Goal: Communication & Community: Answer question/provide support

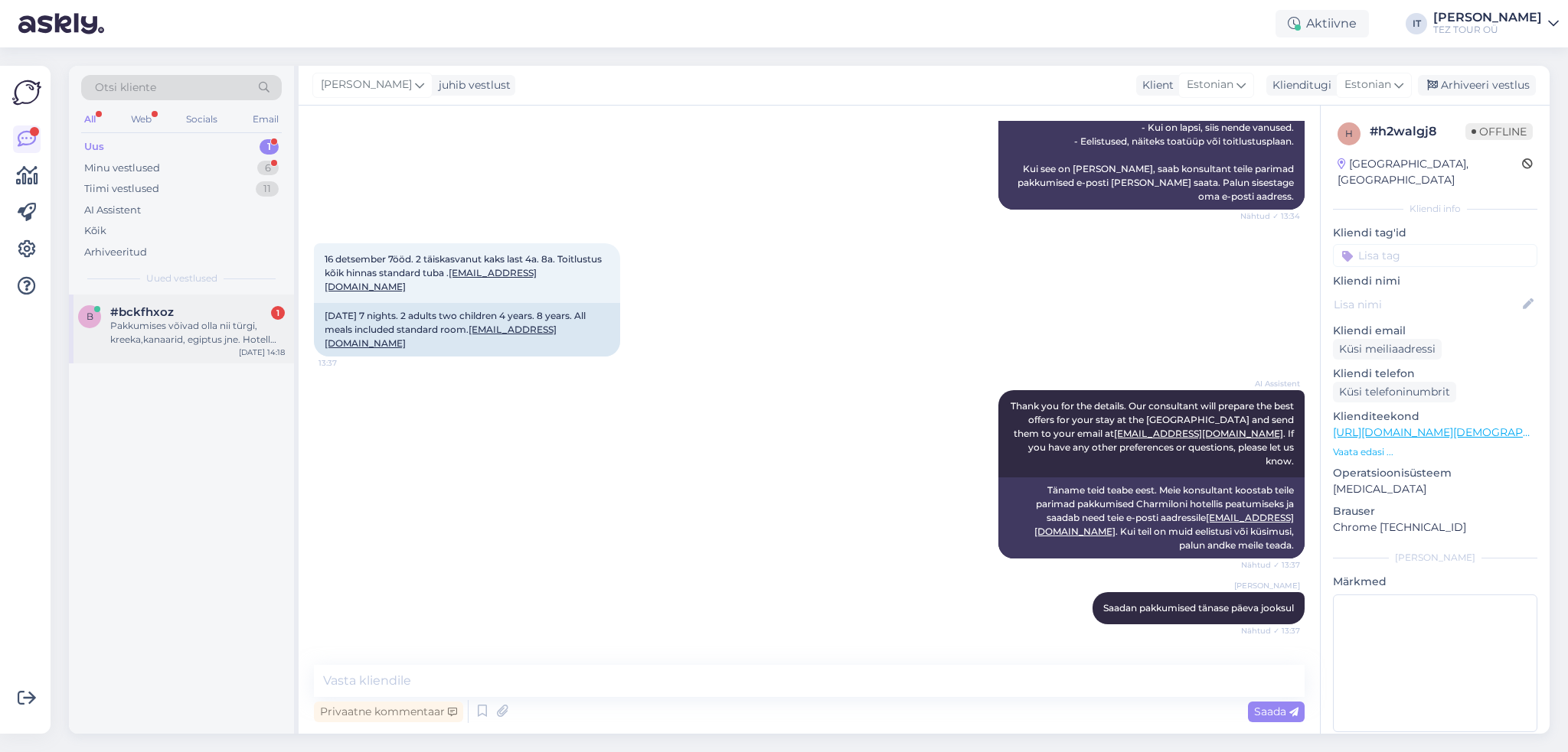
click at [213, 330] on div "Pakkumises võivad olla nii türgi, kreeka,kanaarid, egiptus jne. Hotell võiks ol…" at bounding box center [197, 333] width 175 height 28
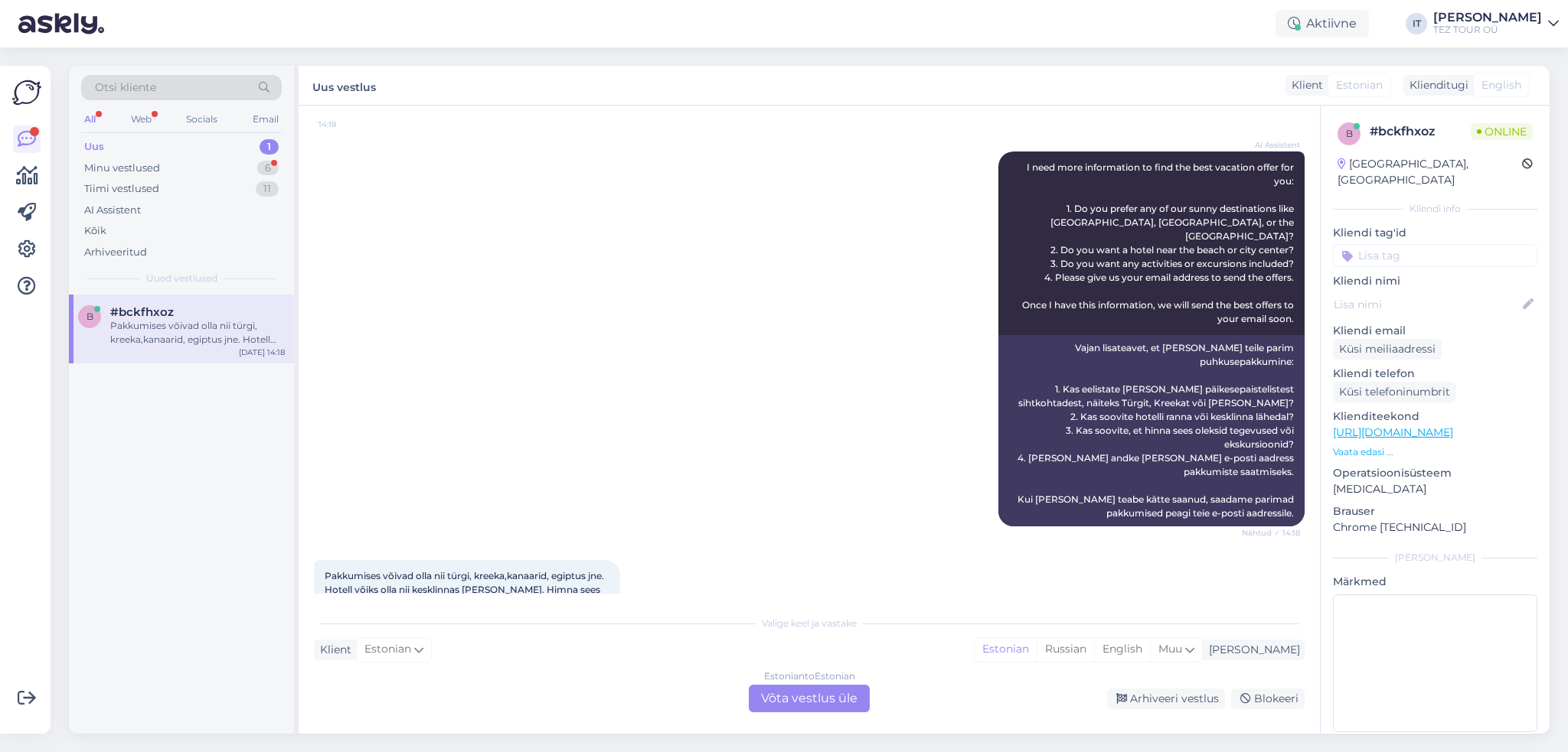
scroll to position [279, 0]
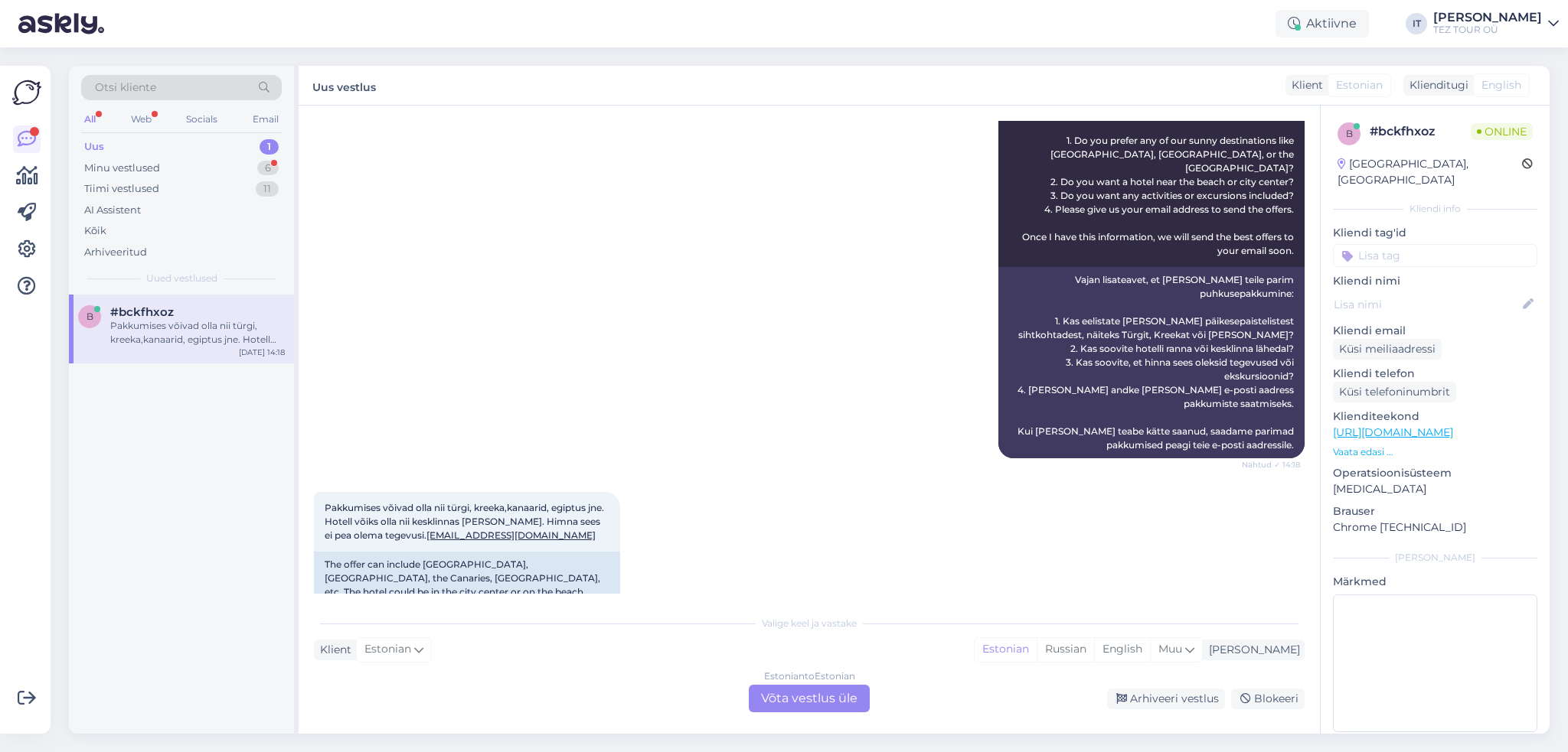
click at [813, 690] on div "Estonian to Estonian Võta vestlus üle" at bounding box center [809, 699] width 121 height 28
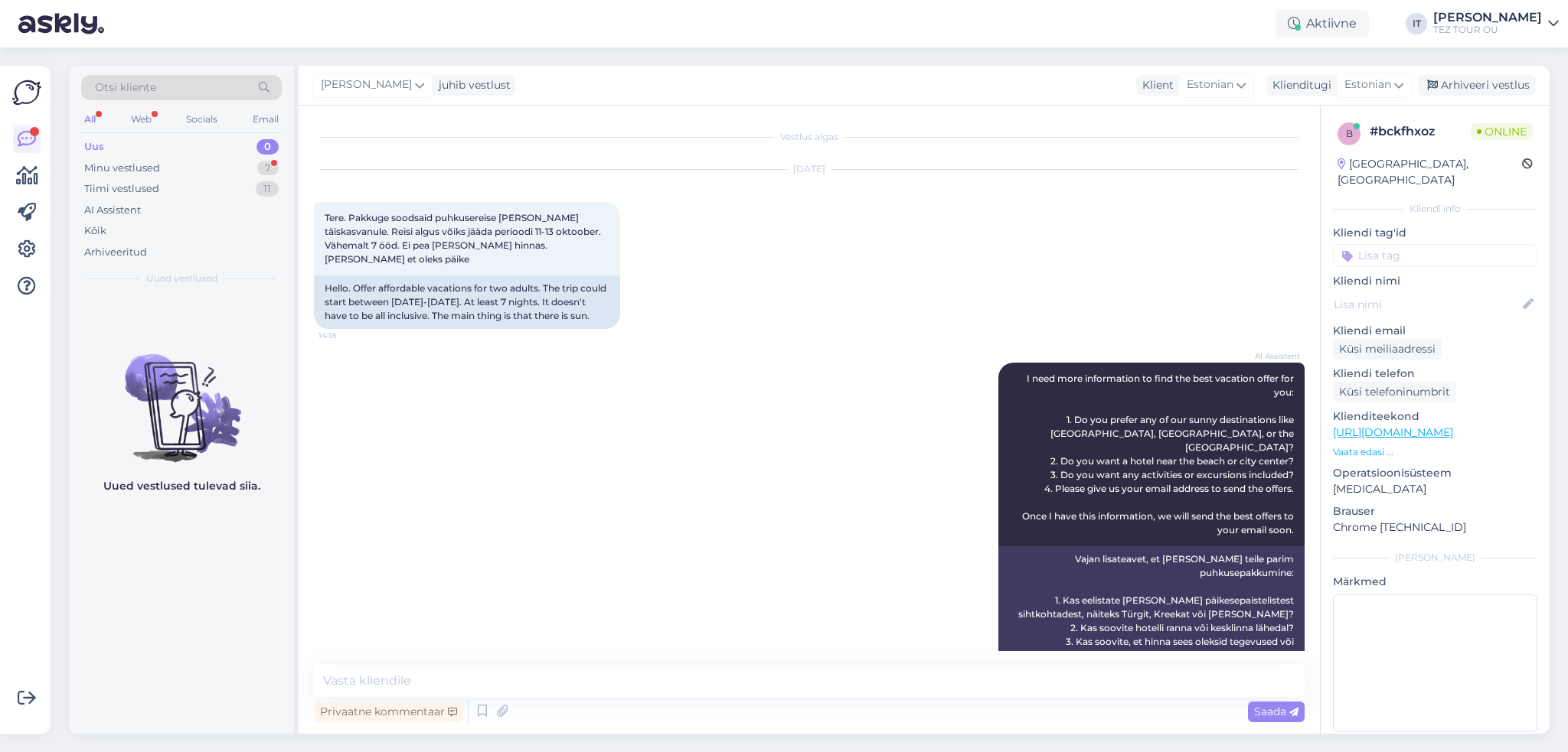
scroll to position [222, 0]
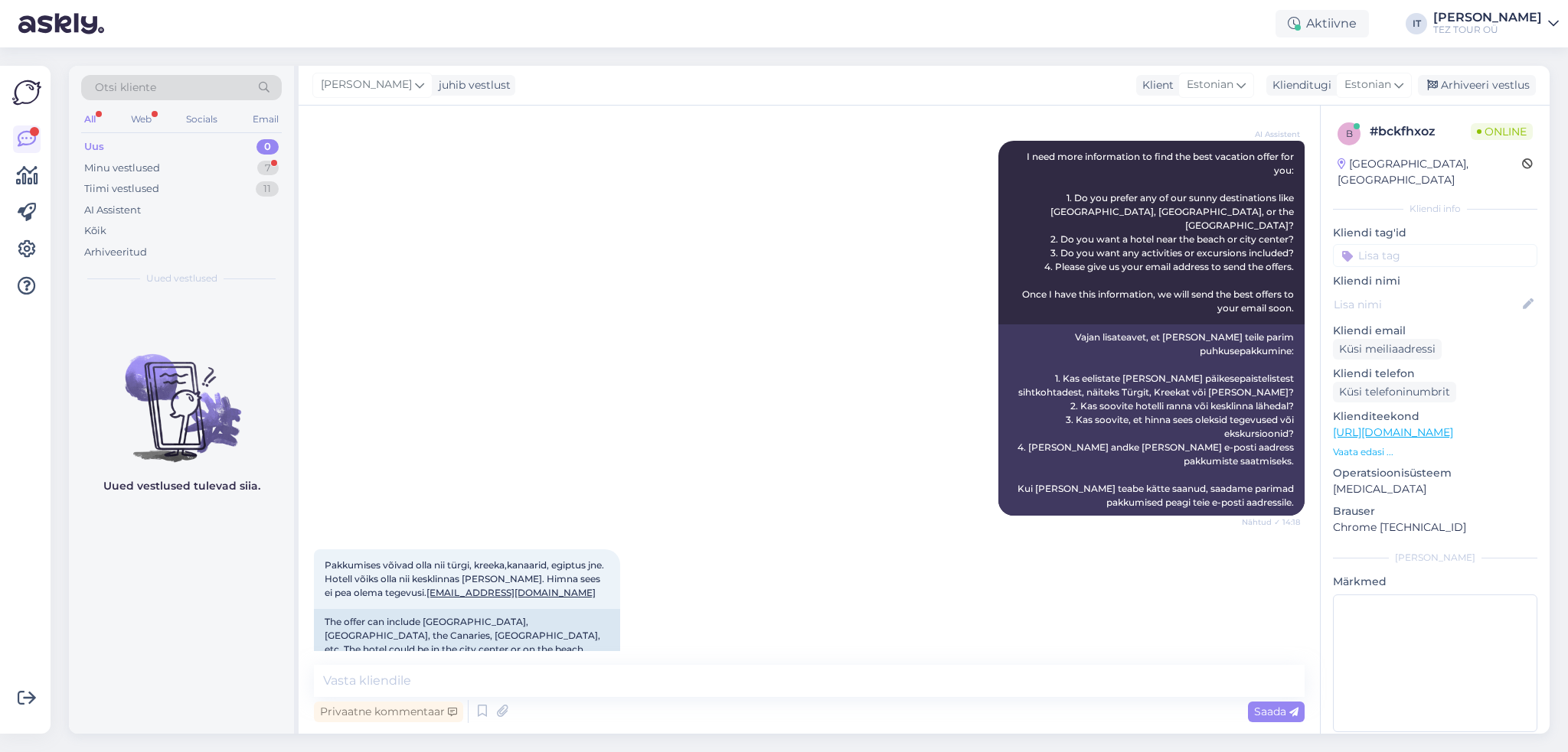
click at [611, 659] on div "Vestlus algas [DATE] Tere. Pakkuge soodsaid puhkusereise [PERSON_NAME] täiskasv…" at bounding box center [809, 419] width 1021 height 628
click at [622, 675] on textarea at bounding box center [810, 682] width 991 height 32
type textarea "tERE"
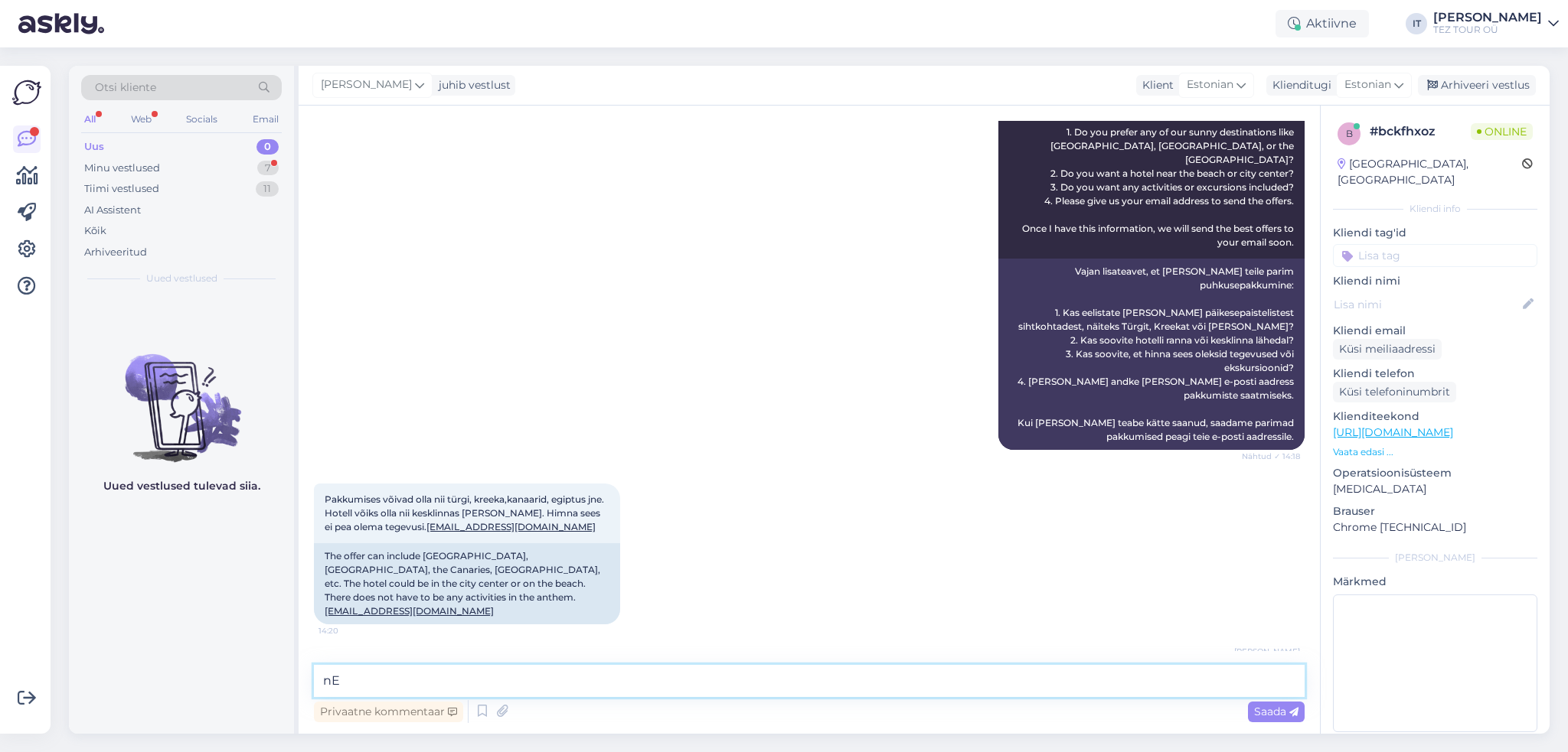
type textarea "n"
type textarea "Nendeks kuupäevadeks on kõik väljalennud välja müüdud."
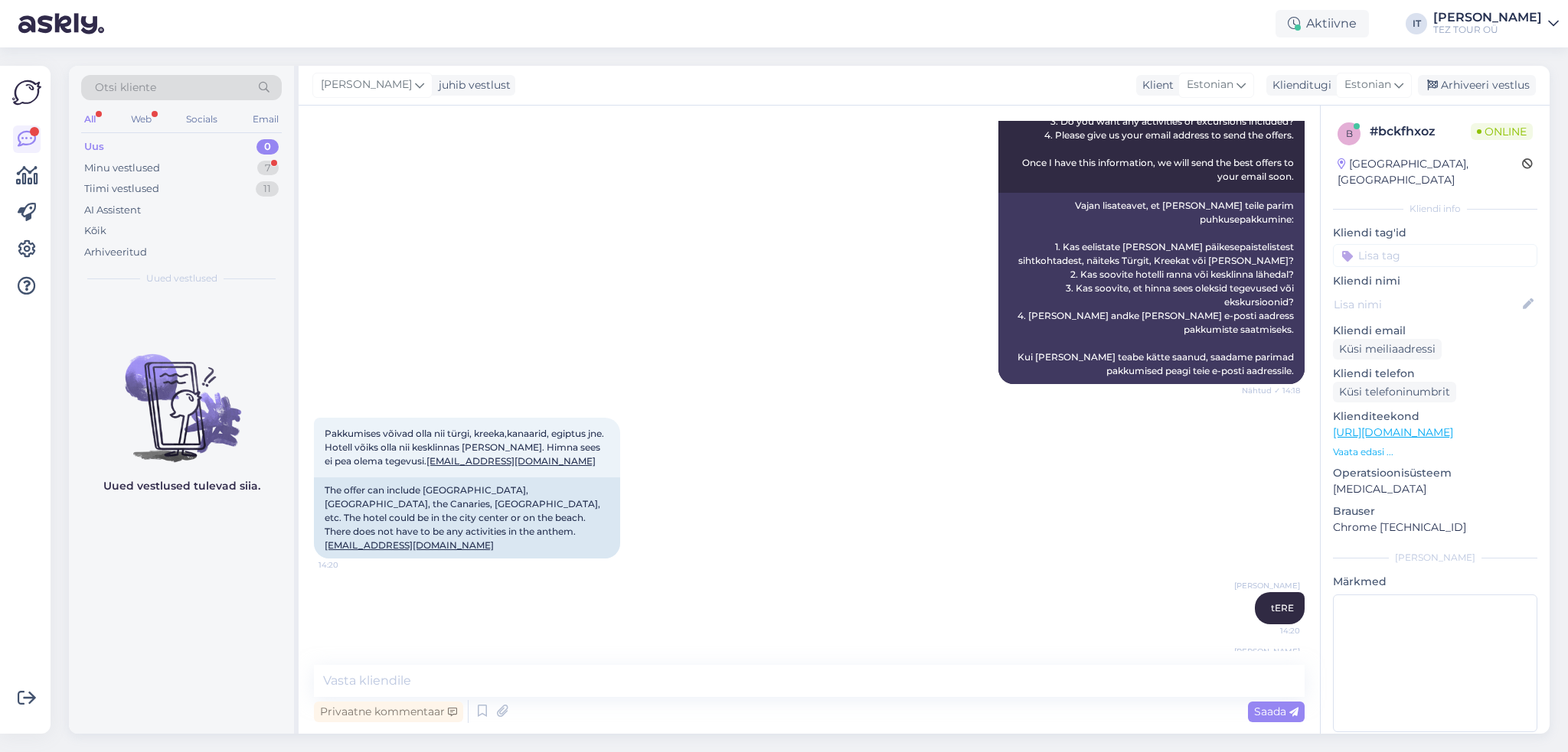
click at [1440, 244] on input at bounding box center [1435, 256] width 204 height 23
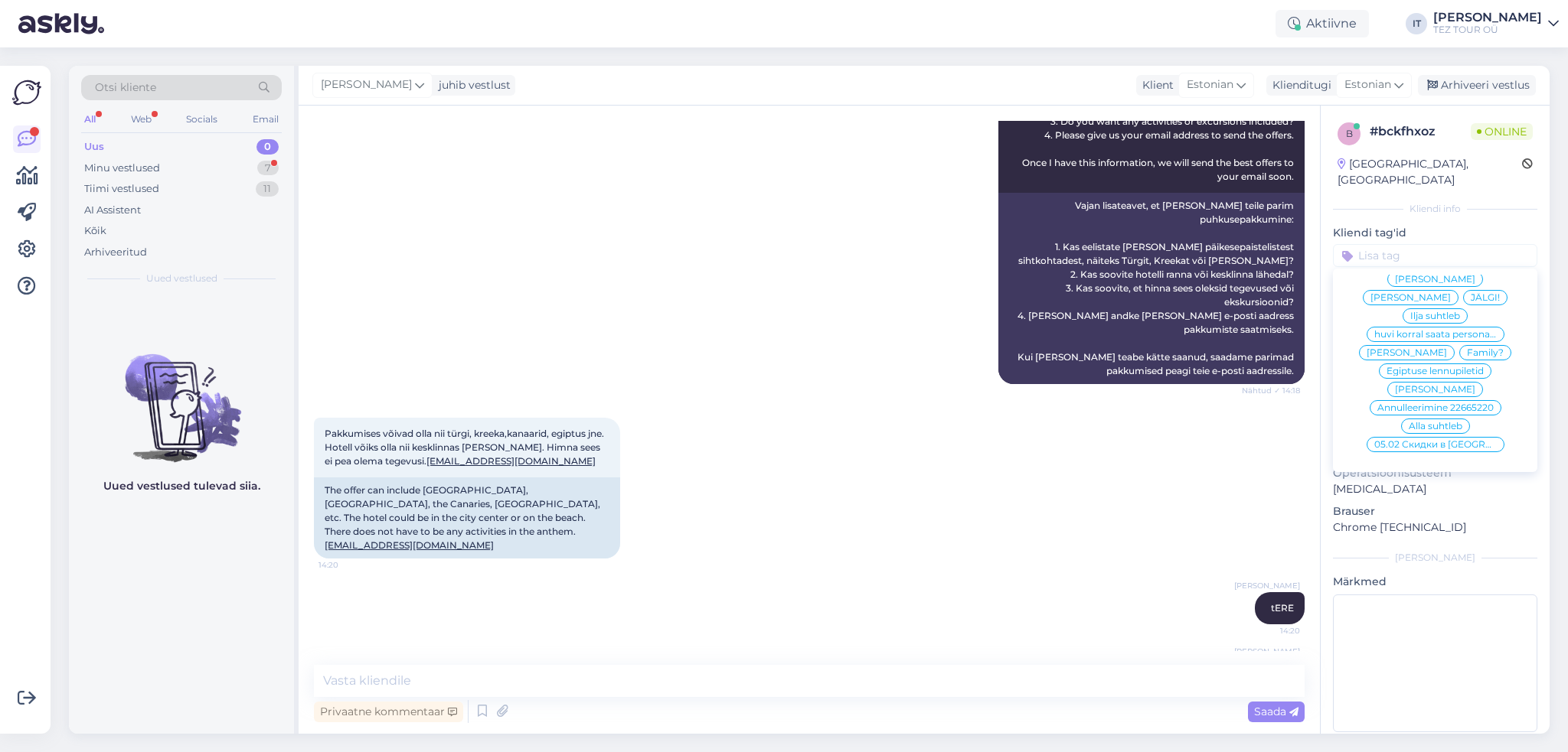
scroll to position [158, 0]
click at [1416, 312] on span "Ilja suhtleb" at bounding box center [1435, 316] width 50 height 9
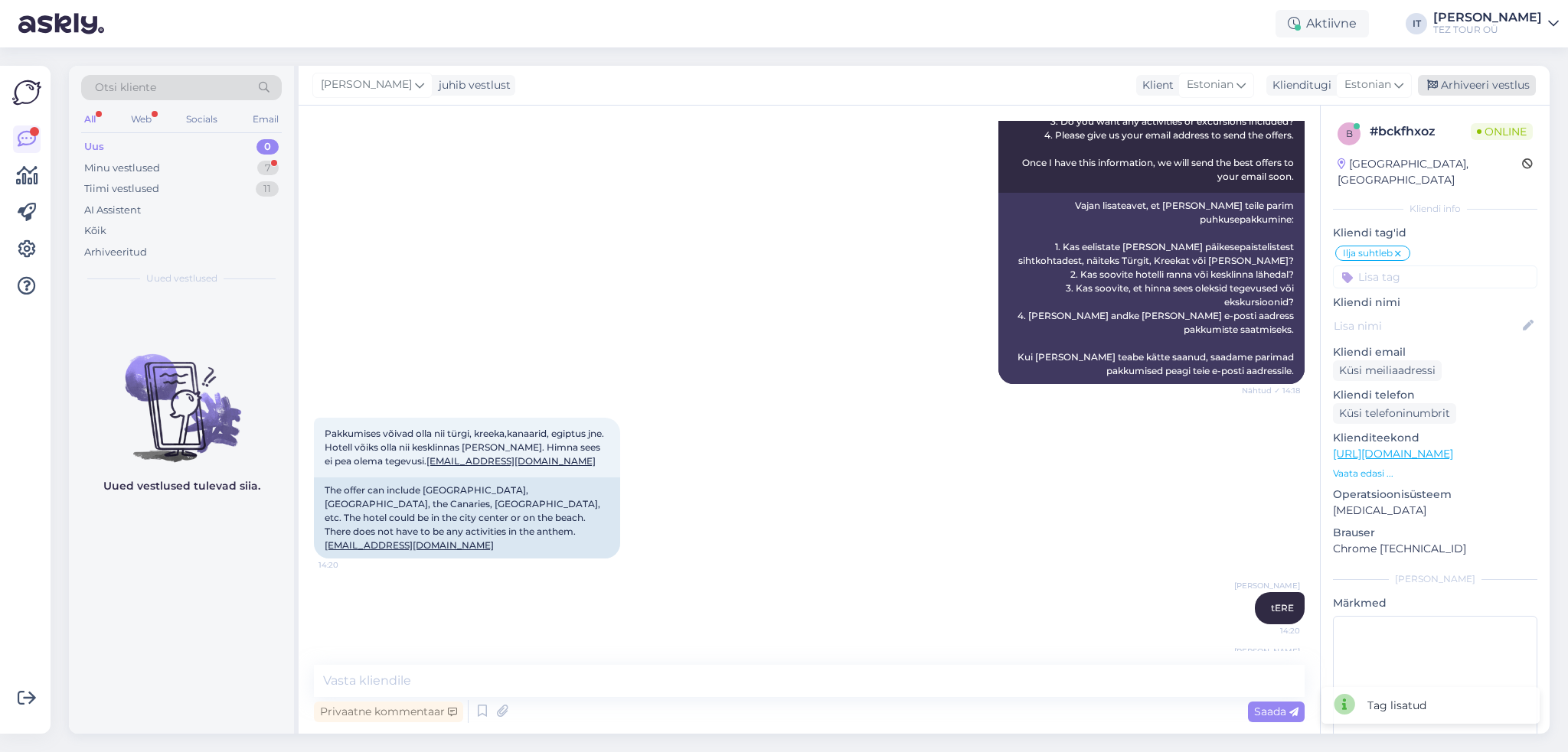
click at [1495, 84] on div "Arhiveeri vestlus" at bounding box center [1477, 85] width 118 height 21
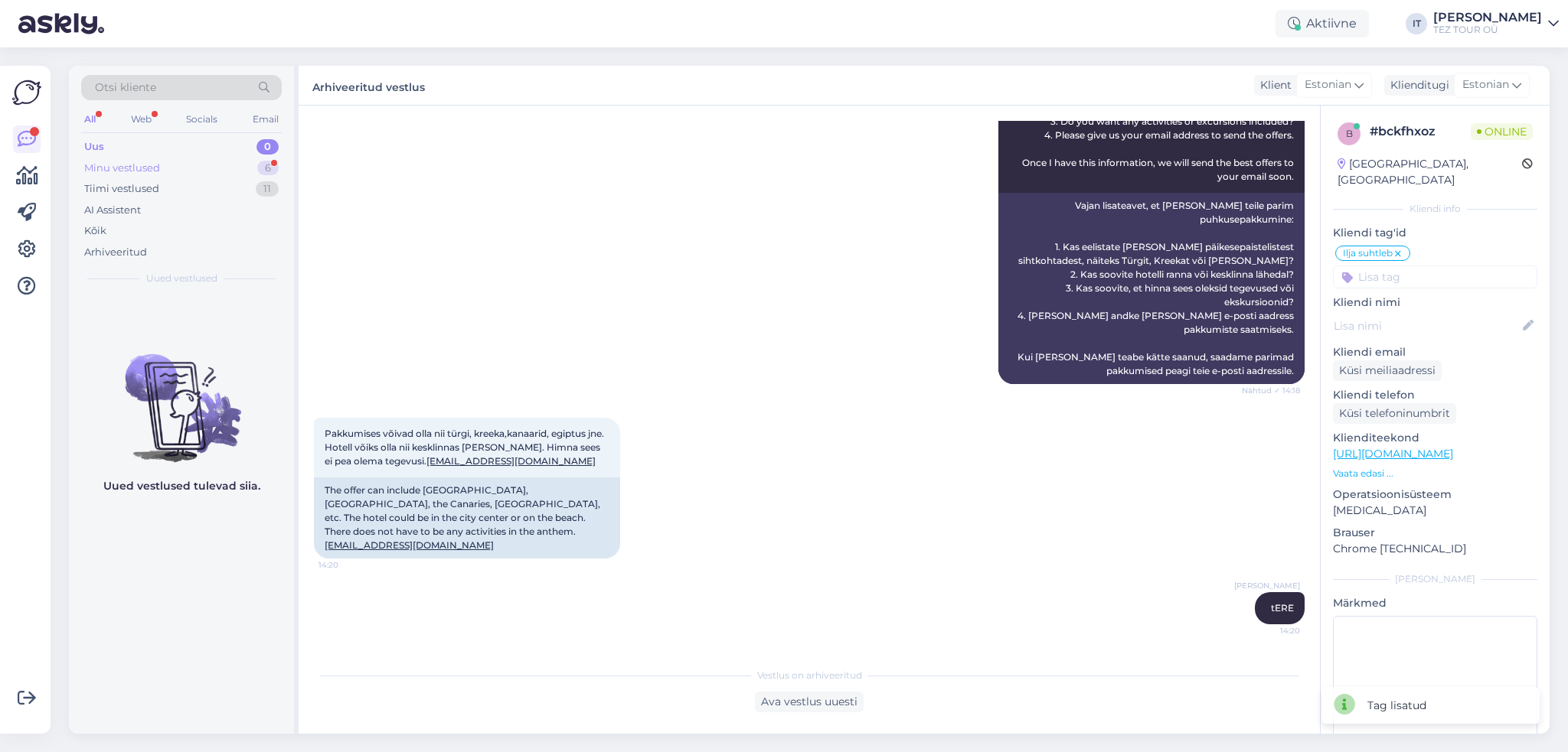
click at [180, 165] on div "Minu vestlused 6" at bounding box center [181, 169] width 200 height 22
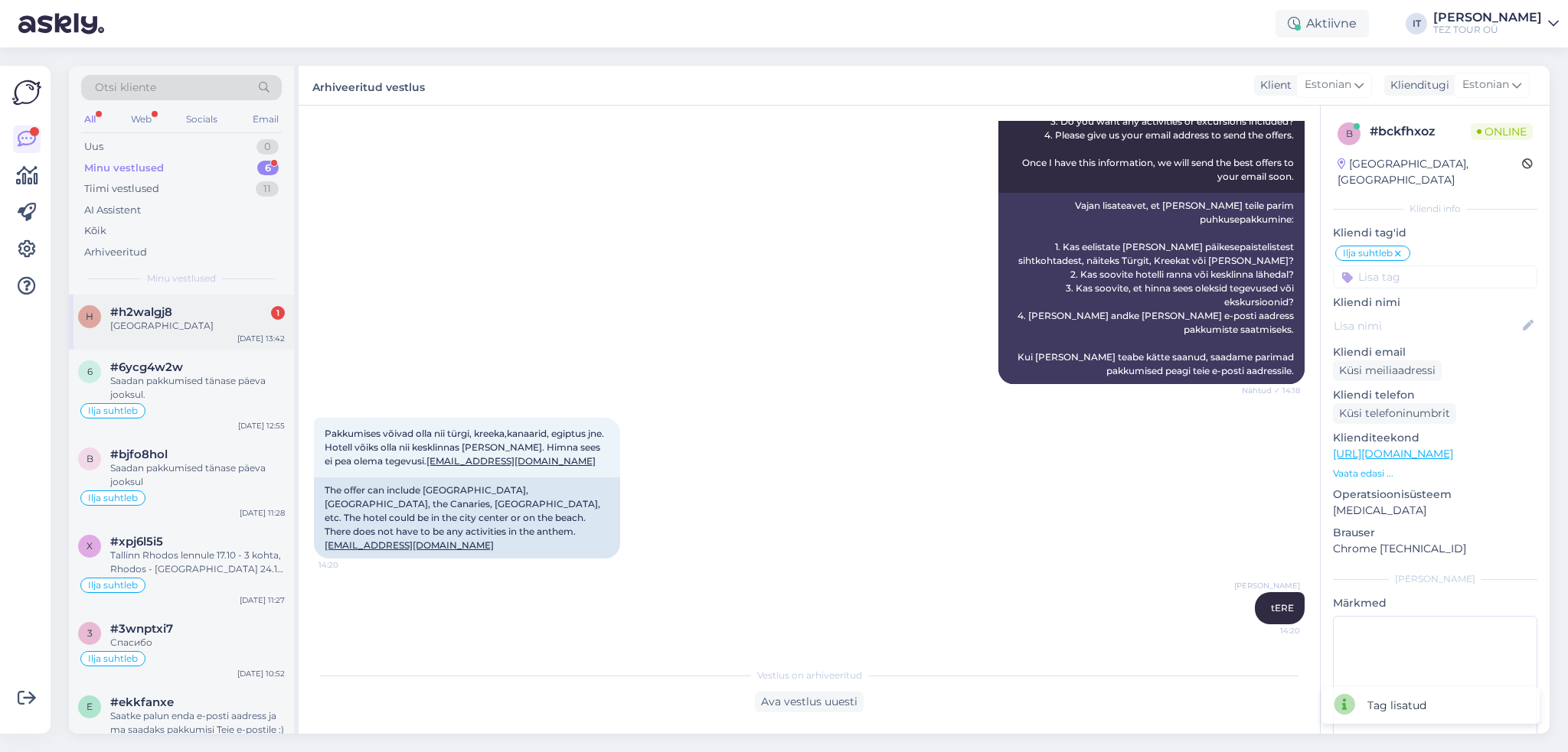
click at [212, 309] on div "#h2walgj8 1" at bounding box center [197, 313] width 175 height 14
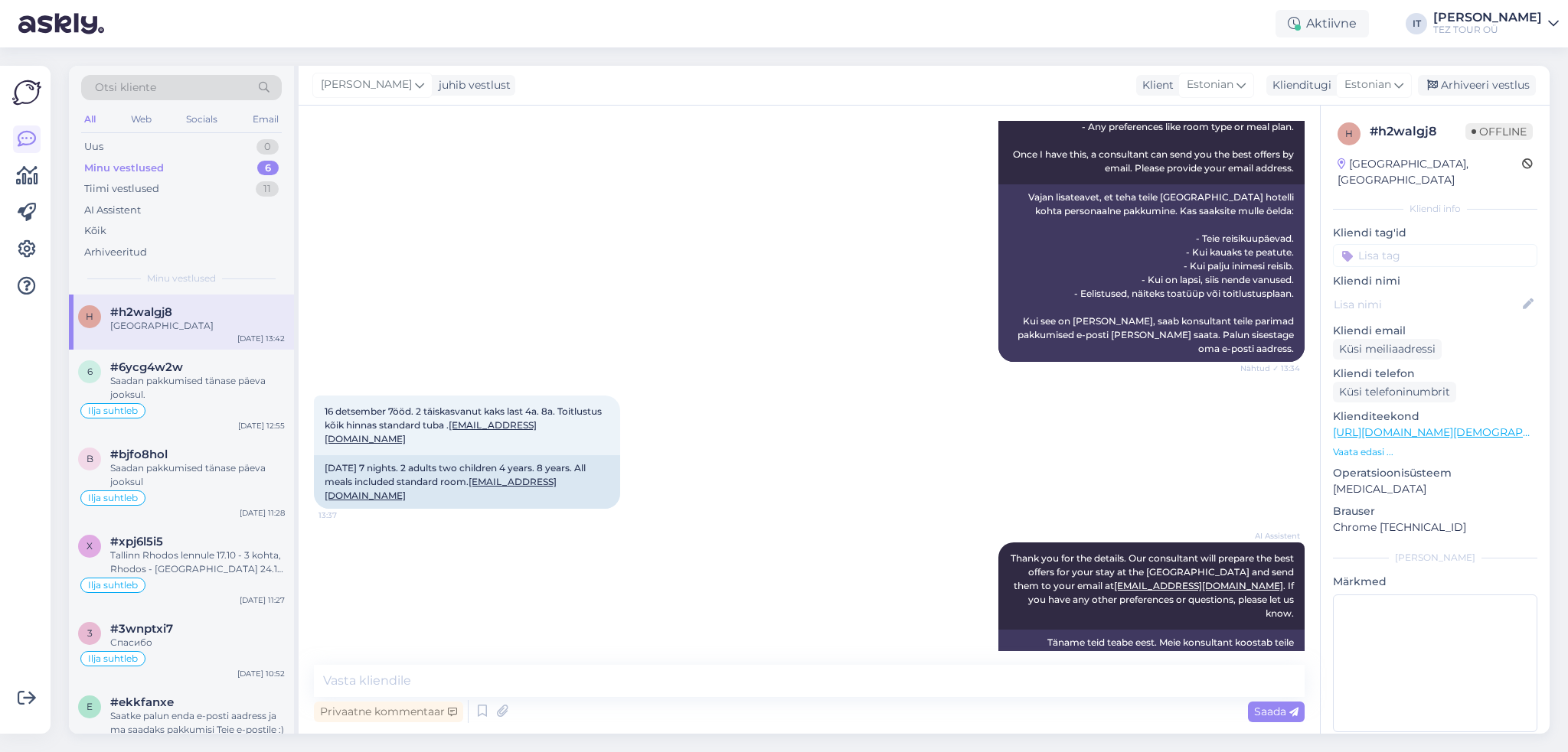
scroll to position [279, 0]
click at [227, 142] on div "Uus 1" at bounding box center [181, 147] width 200 height 22
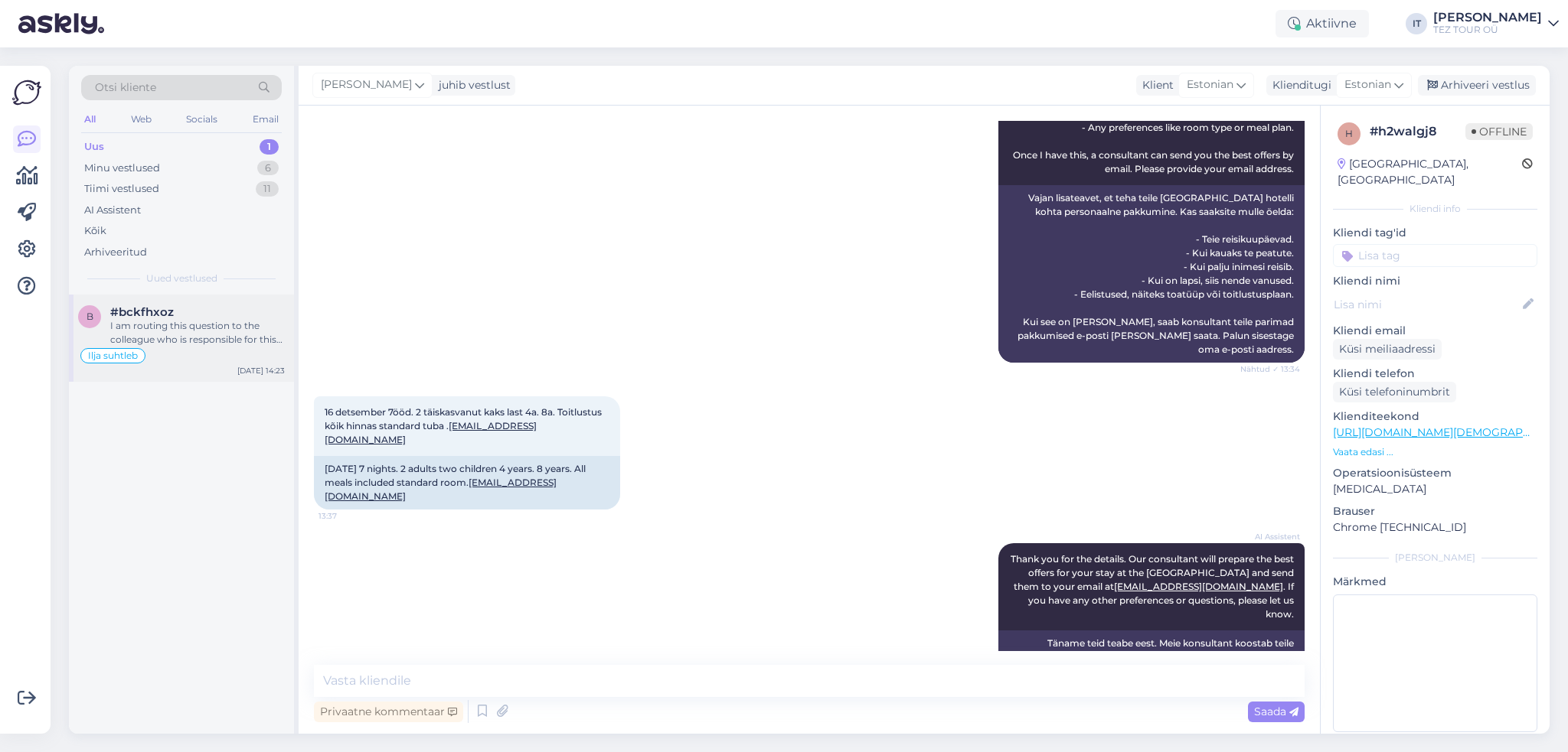
click at [217, 340] on div "I am routing this question to the colleague who is responsible for this topic. …" at bounding box center [197, 333] width 175 height 28
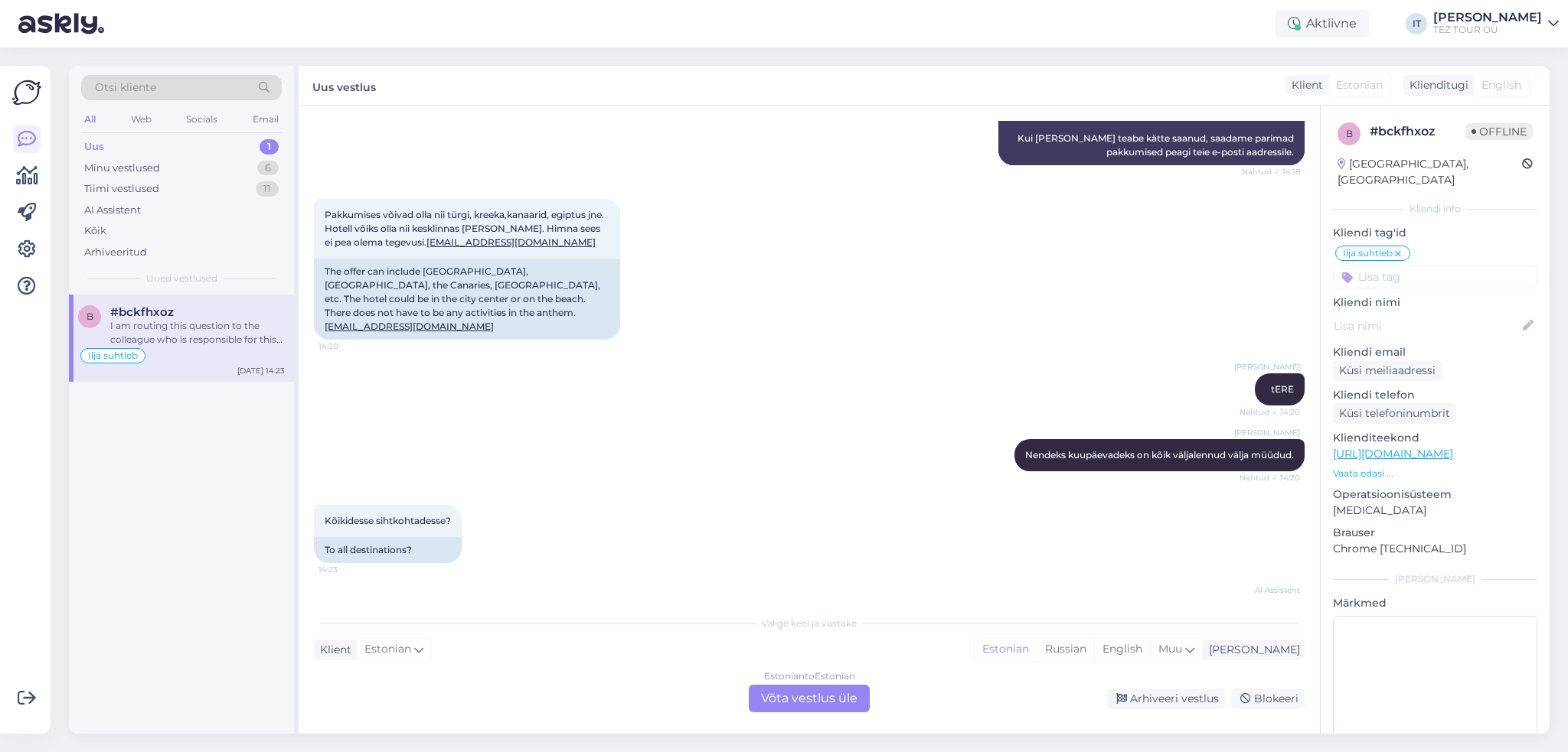
scroll to position [650, 0]
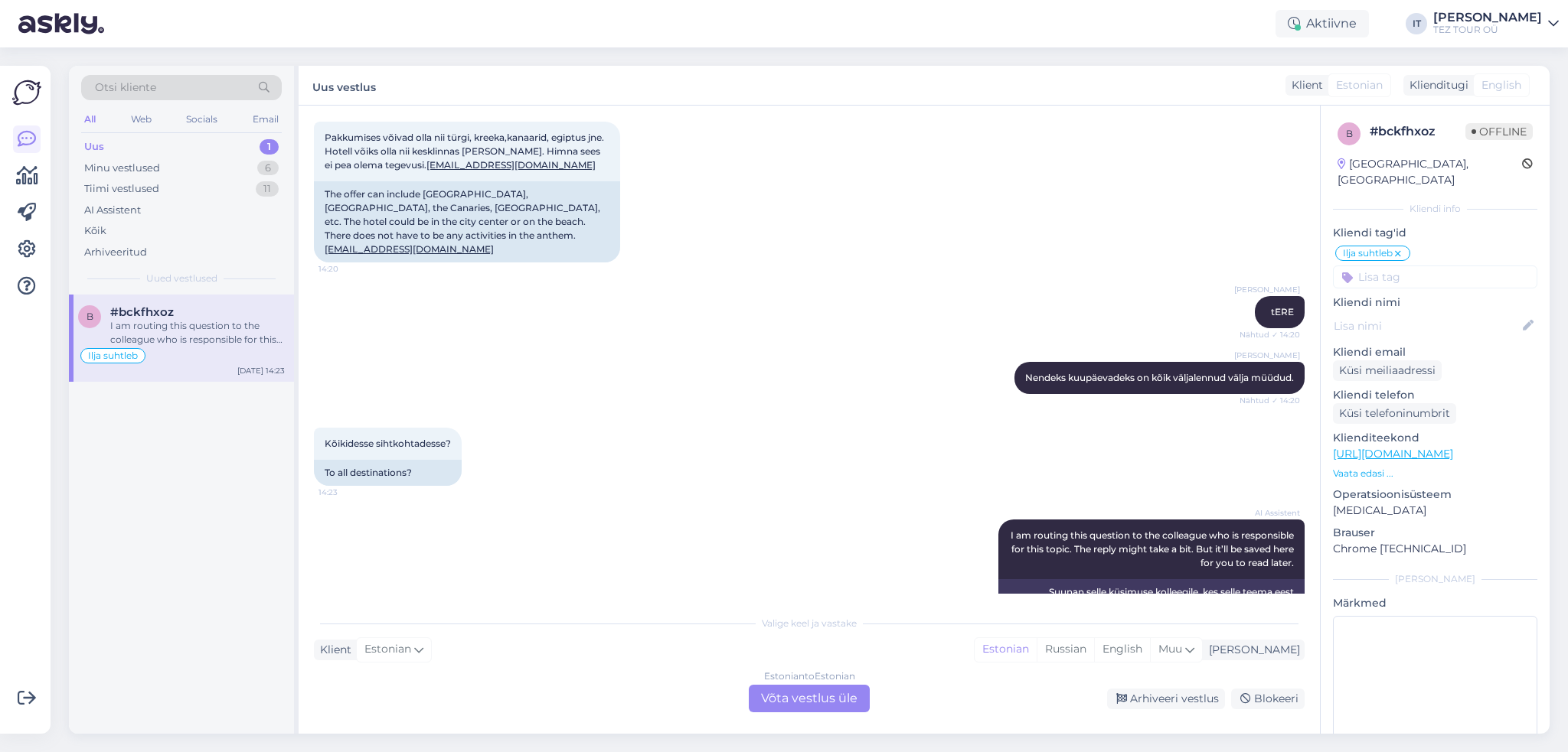
click at [839, 696] on div "Estonian to Estonian Võta vestlus üle" at bounding box center [809, 699] width 121 height 28
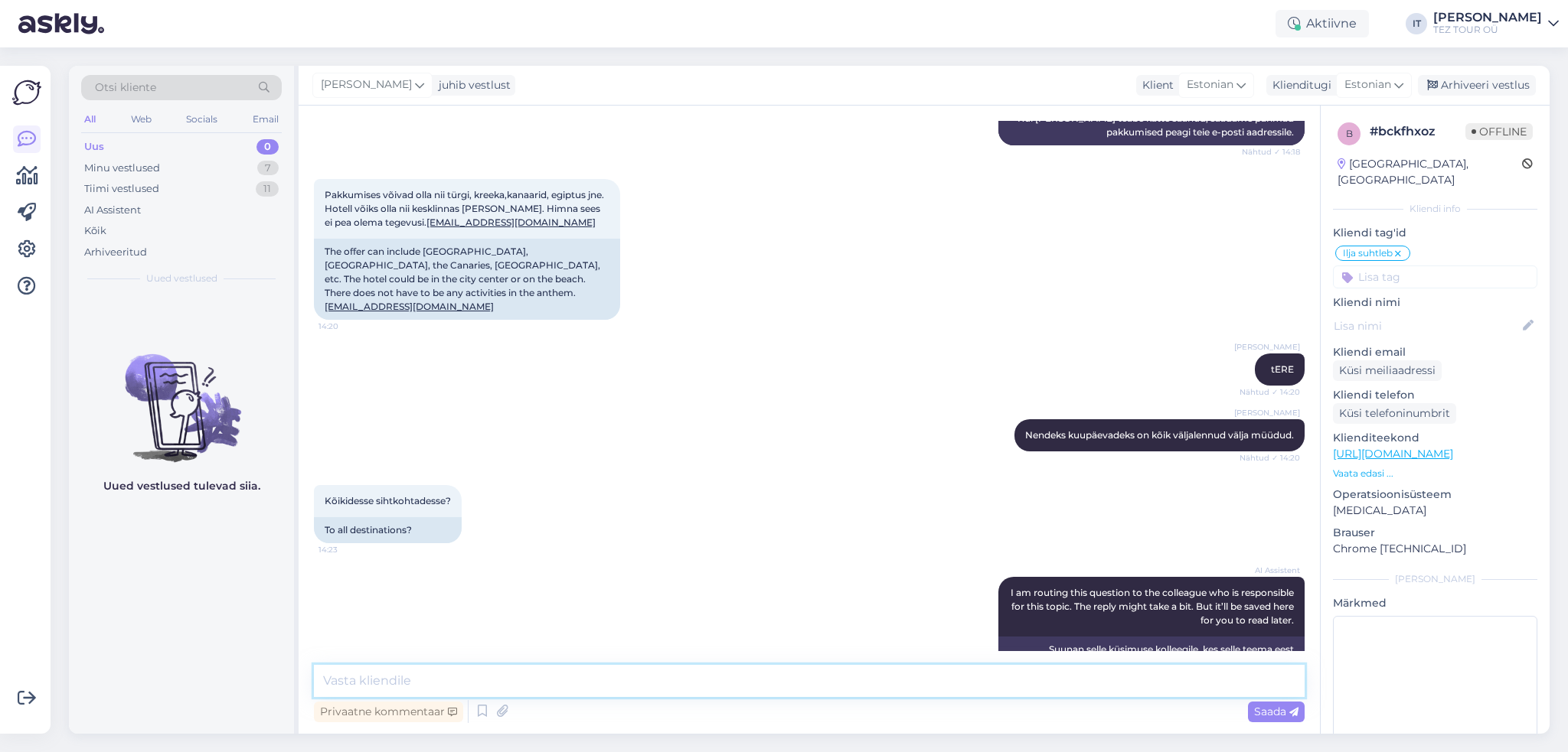
click at [721, 679] on textarea at bounding box center [810, 682] width 991 height 32
type textarea "Jah. Lähim väljalend on kuu [PERSON_NAME]."
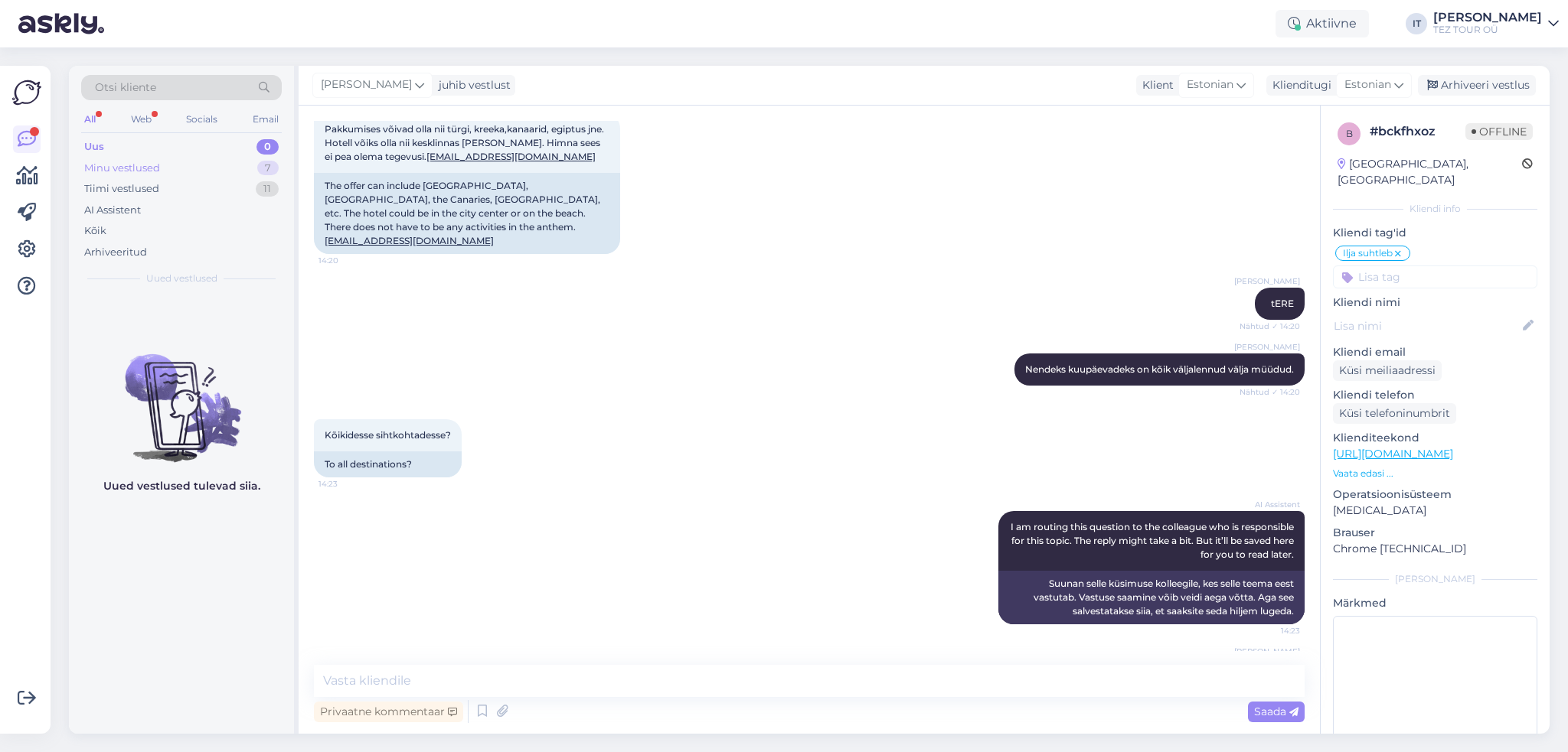
click at [250, 158] on div "Minu vestlused 7" at bounding box center [181, 169] width 200 height 22
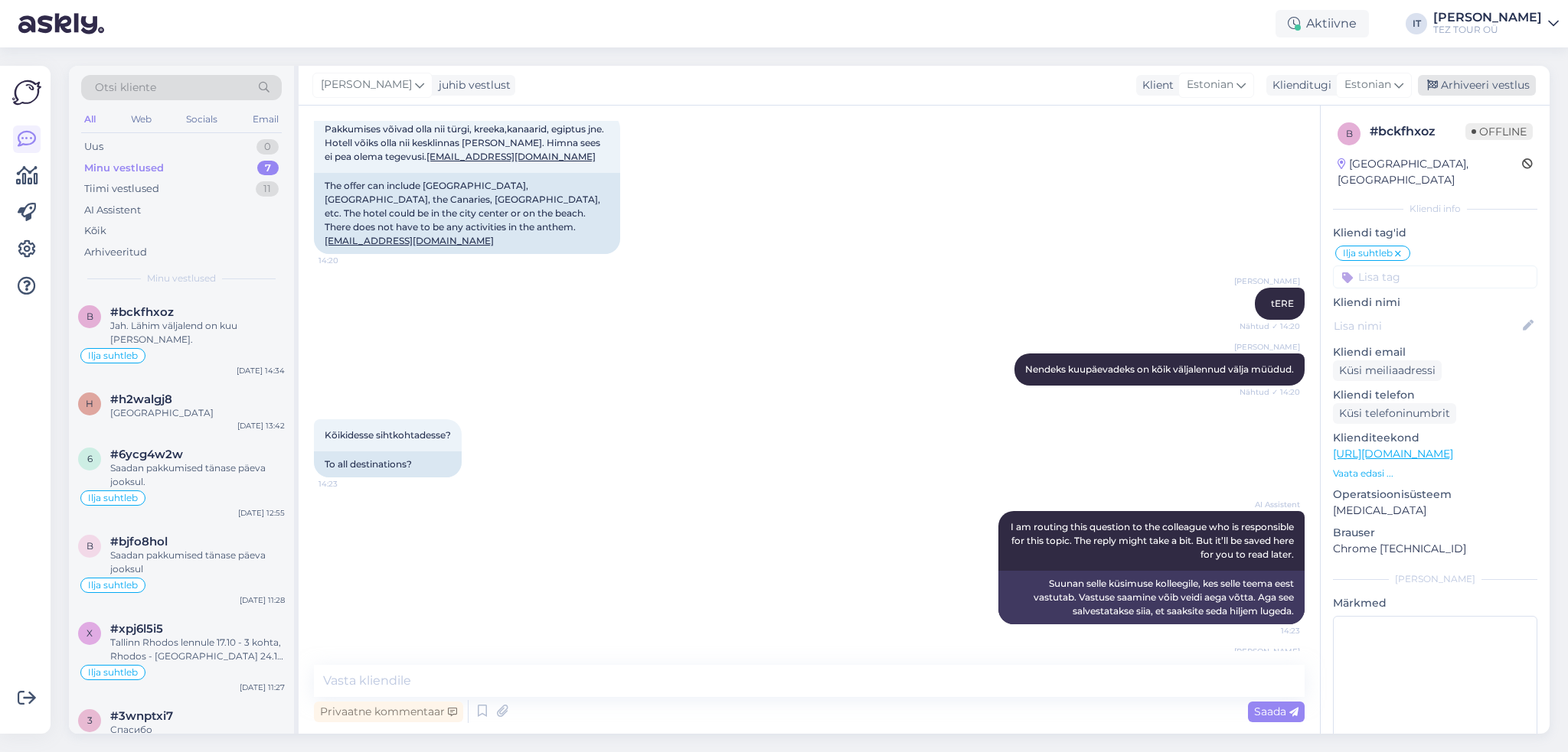
click at [1491, 91] on div "Arhiveeri vestlus" at bounding box center [1477, 85] width 118 height 21
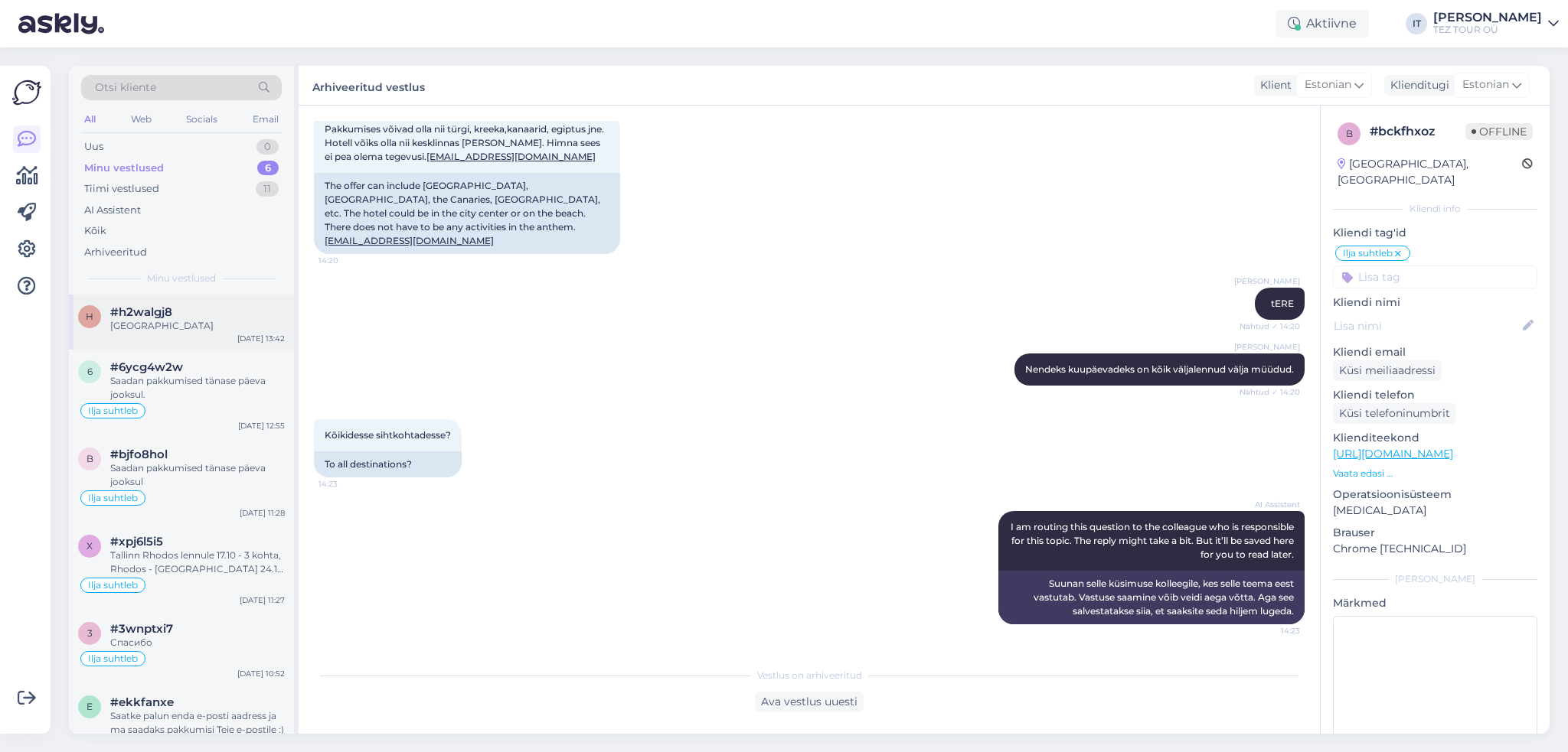
click at [222, 333] on div "h #h2walgj8 [GEOGRAPHIC_DATA] [DATE] 13:42" at bounding box center [181, 322] width 225 height 55
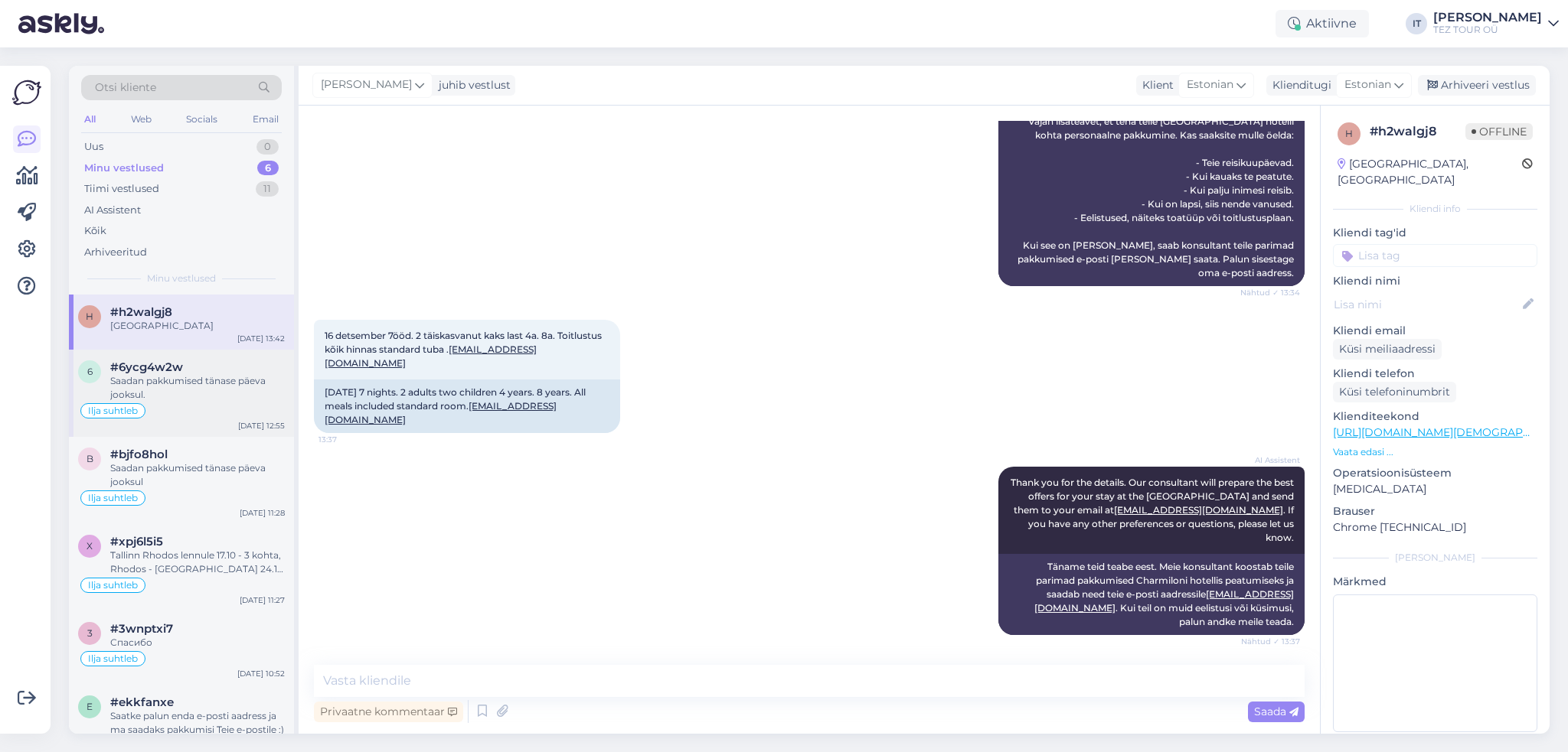
click at [211, 410] on div "Ilja suhtleb" at bounding box center [181, 411] width 207 height 19
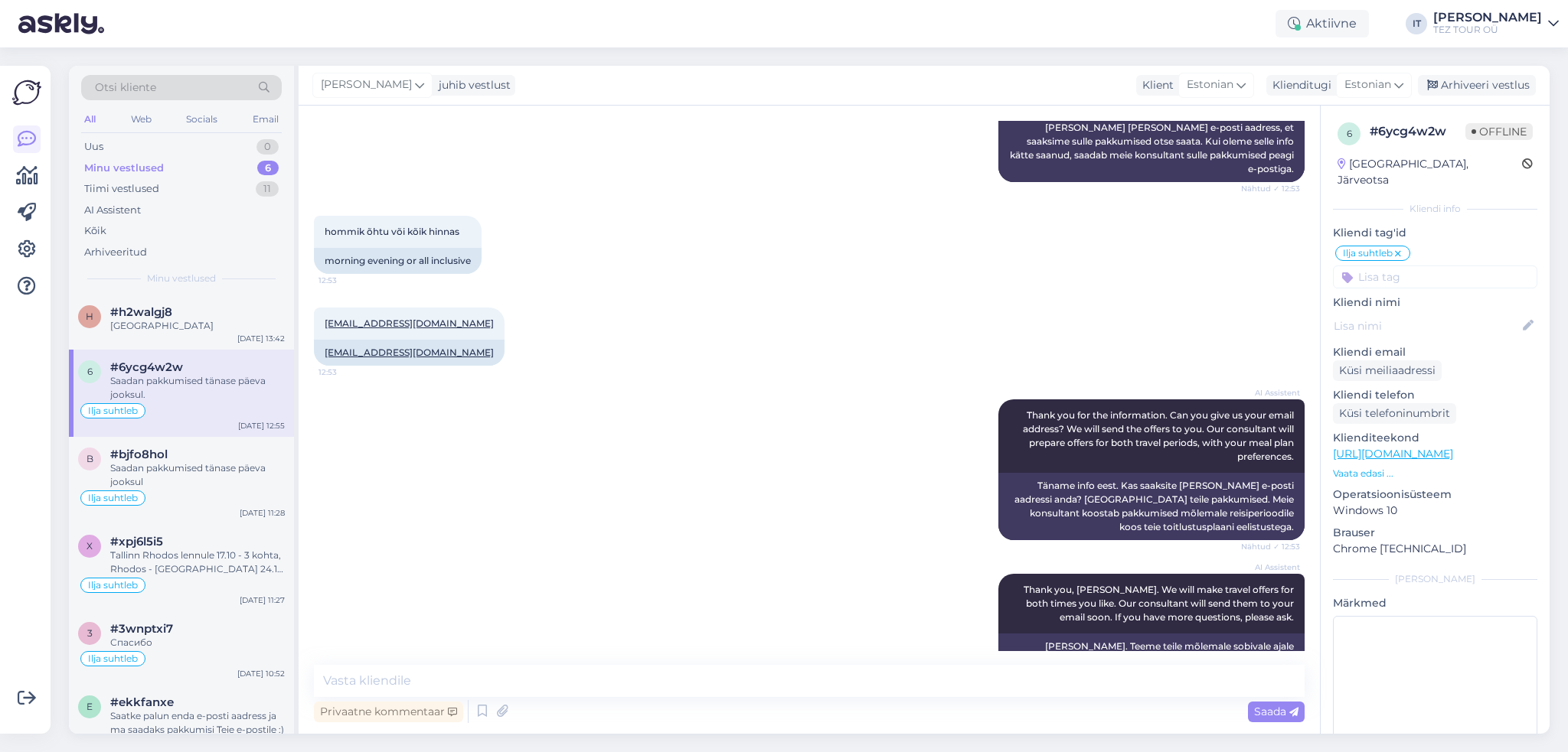
scroll to position [1243, 0]
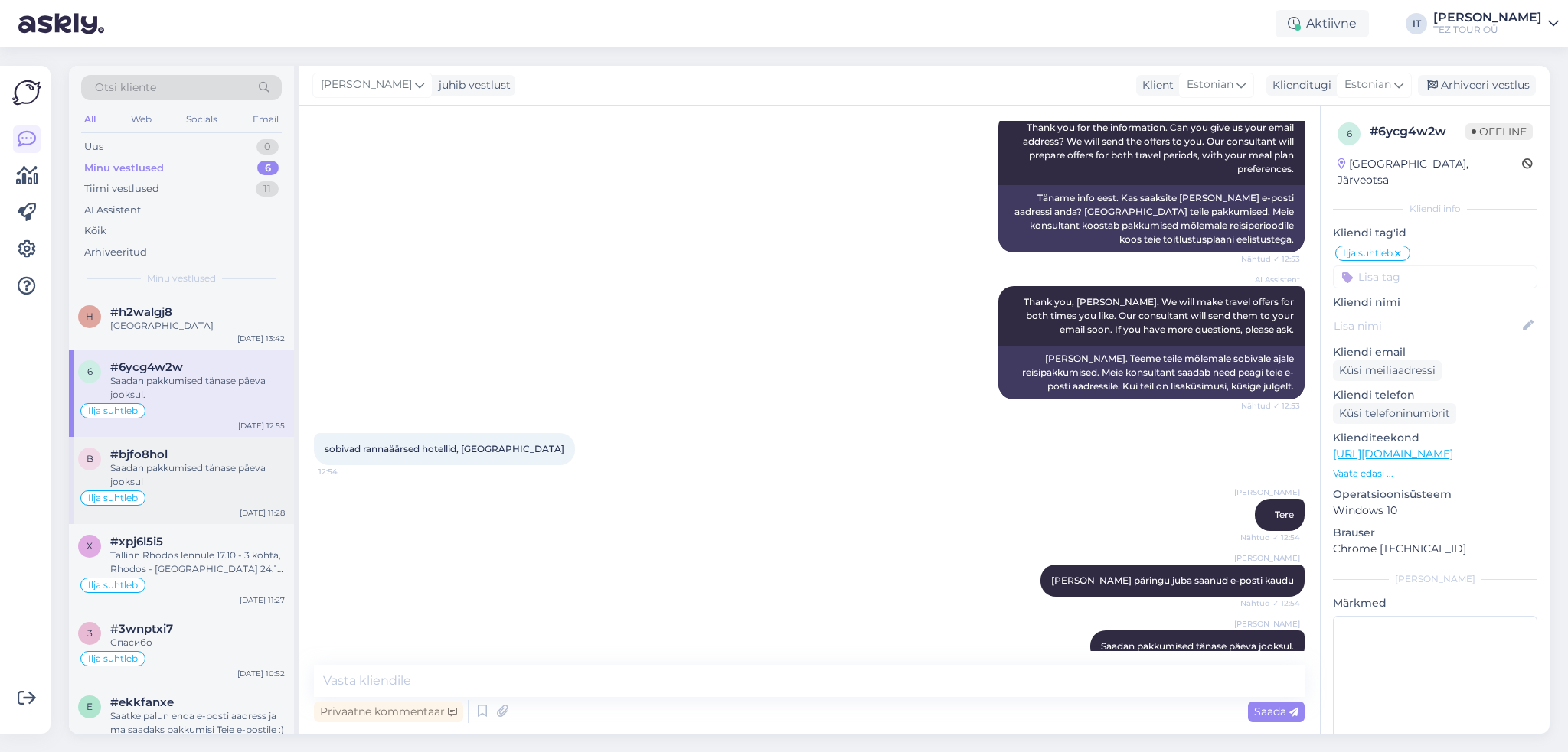
click at [150, 467] on div "Saadan pakkumised tänase päeva jooksul" at bounding box center [197, 475] width 175 height 28
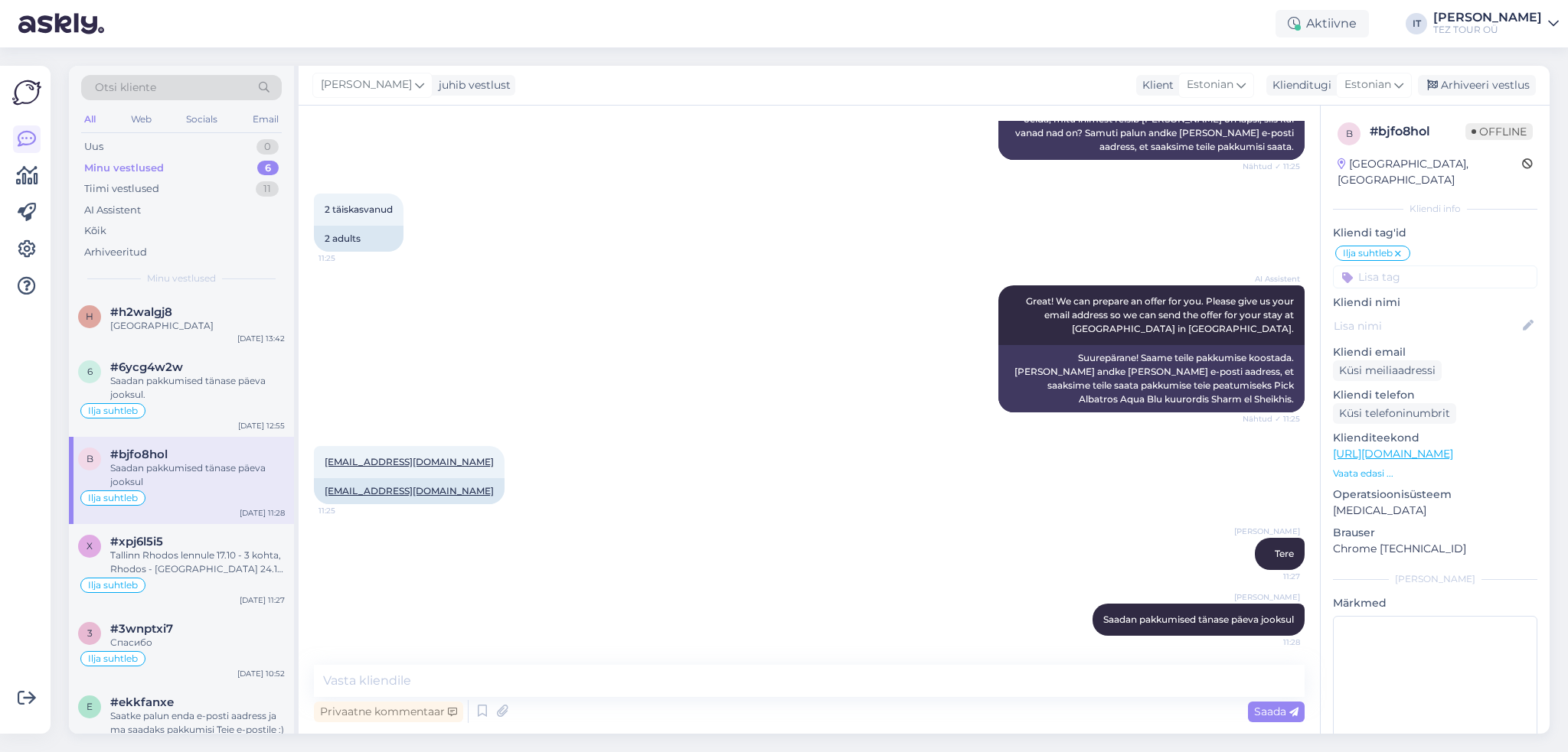
scroll to position [918, 0]
drag, startPoint x: 453, startPoint y: 463, endPoint x: 326, endPoint y: 462, distance: 127.0
click at [326, 462] on div "[EMAIL_ADDRESS][DOMAIN_NAME] 11:25" at bounding box center [409, 462] width 190 height 32
copy link "[EMAIL_ADDRESS][DOMAIN_NAME]"
click at [1489, 88] on div "Arhiveeri vestlus" at bounding box center [1477, 85] width 118 height 21
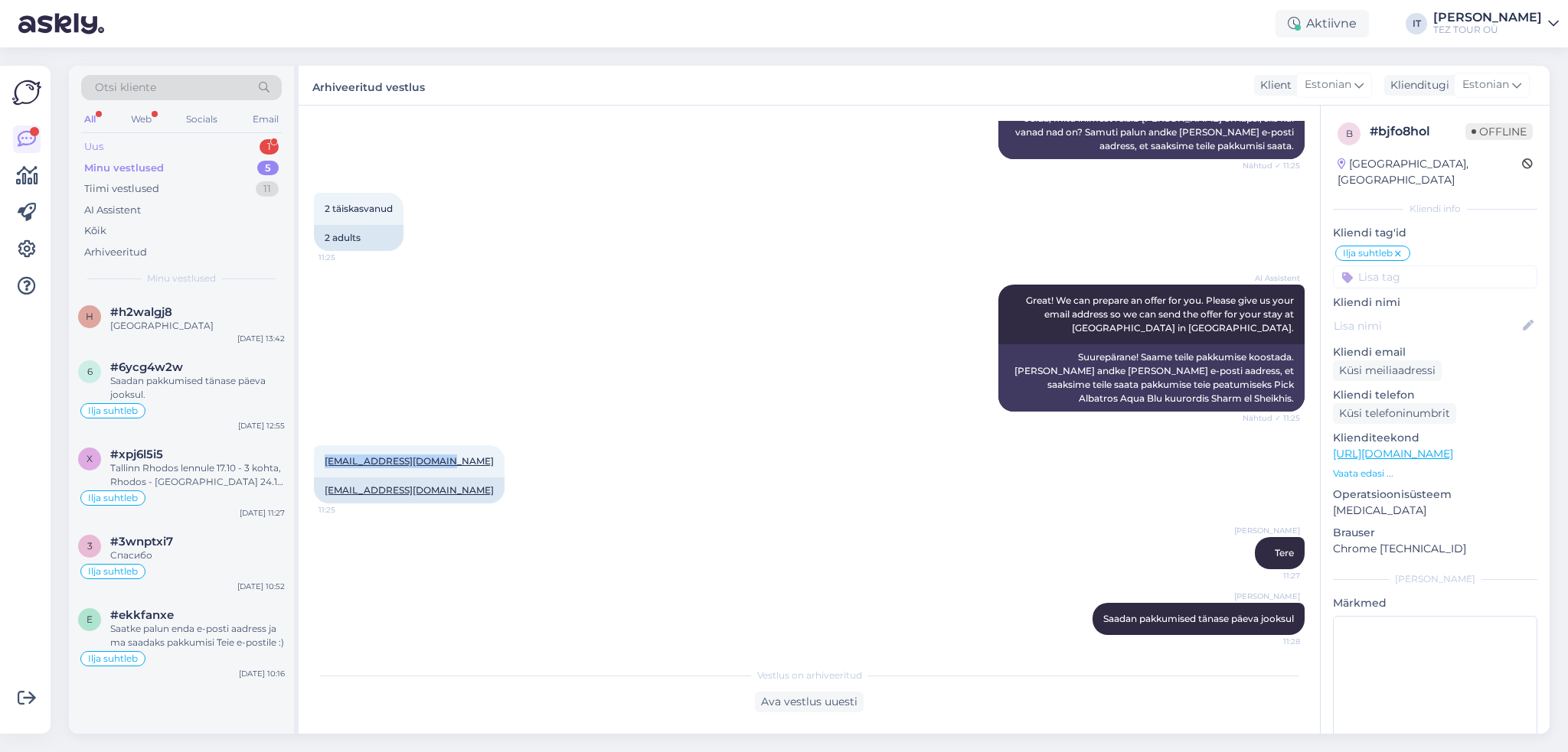
click at [229, 145] on div "Uus 1" at bounding box center [181, 147] width 200 height 22
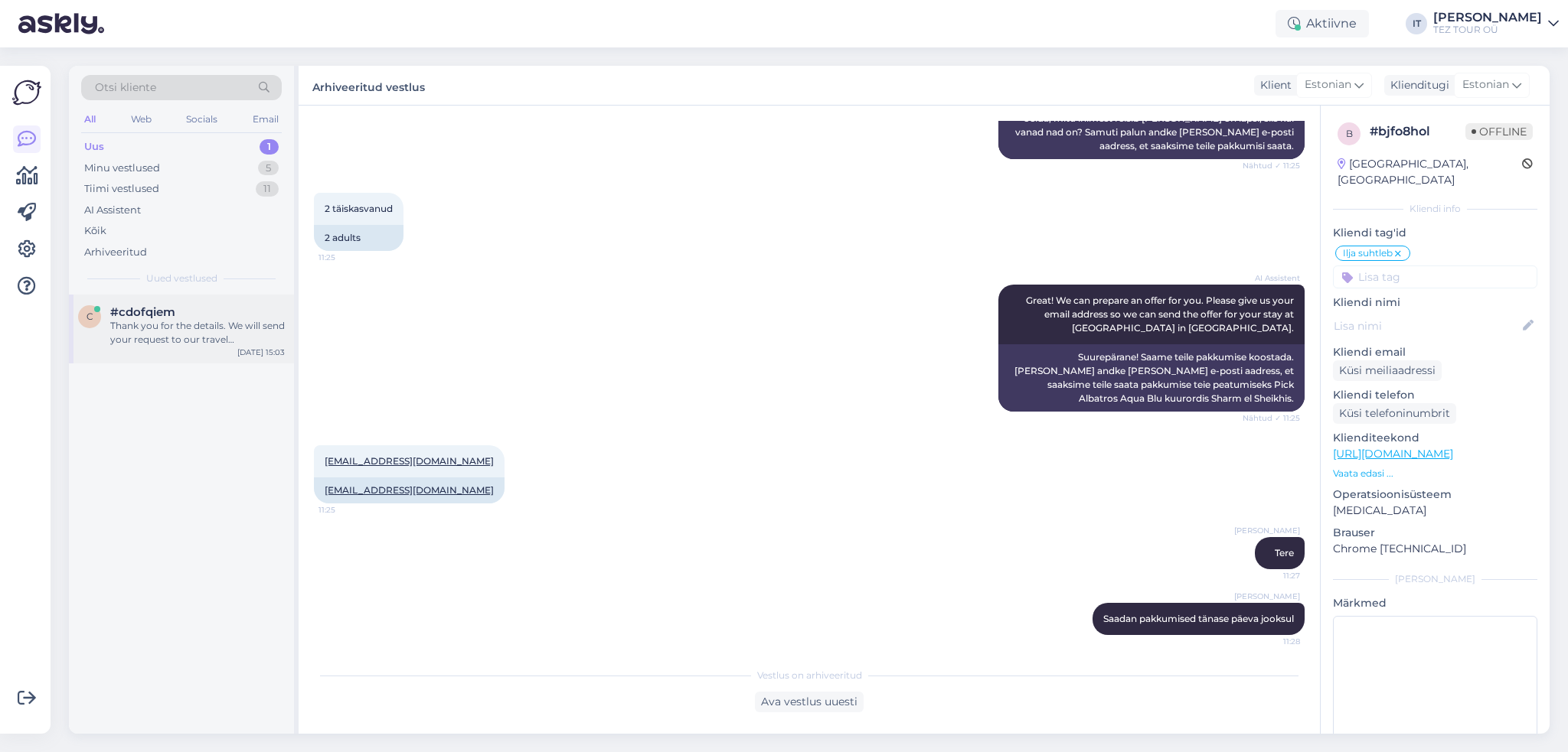
click at [224, 306] on div "#cdofqiem" at bounding box center [197, 313] width 175 height 14
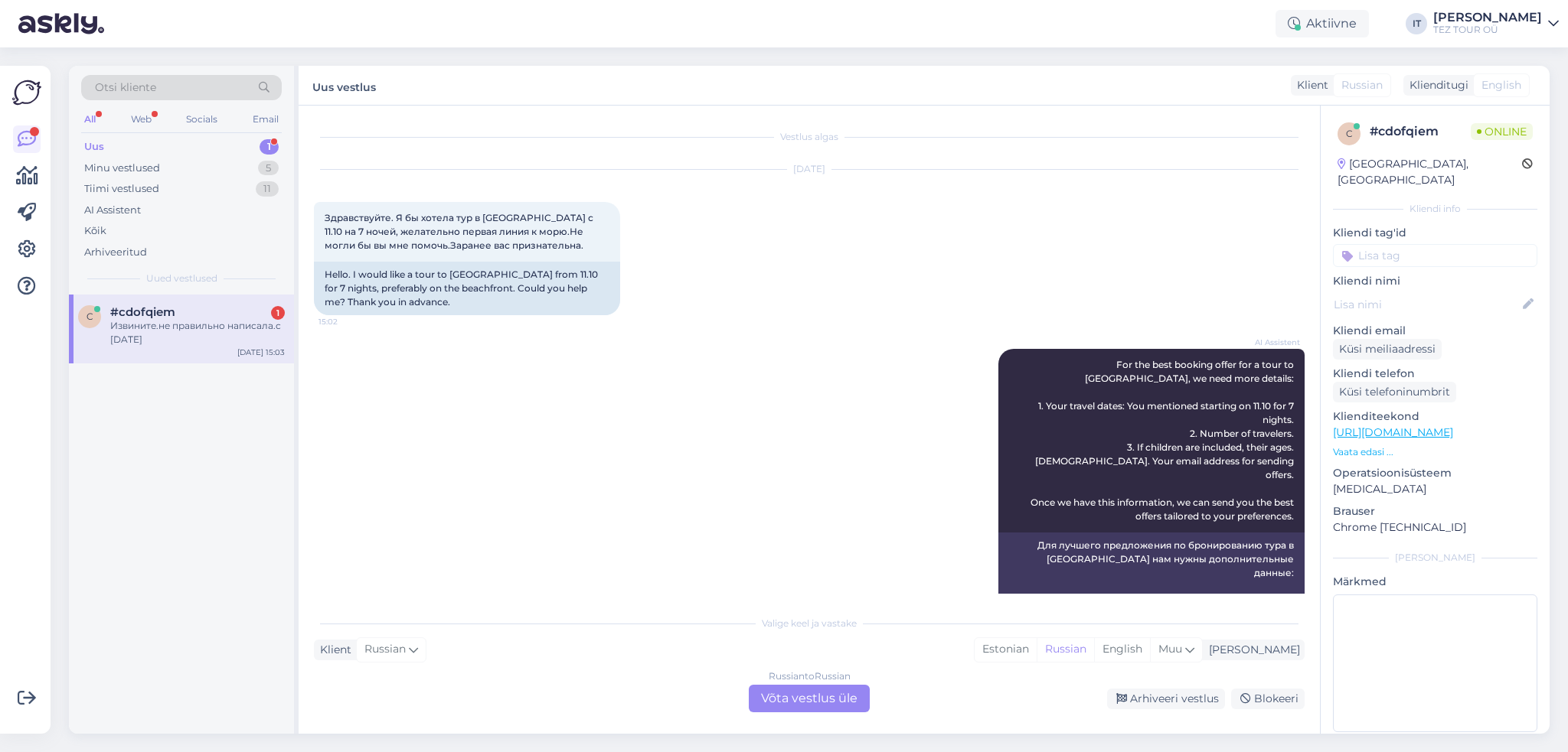
scroll to position [491, 0]
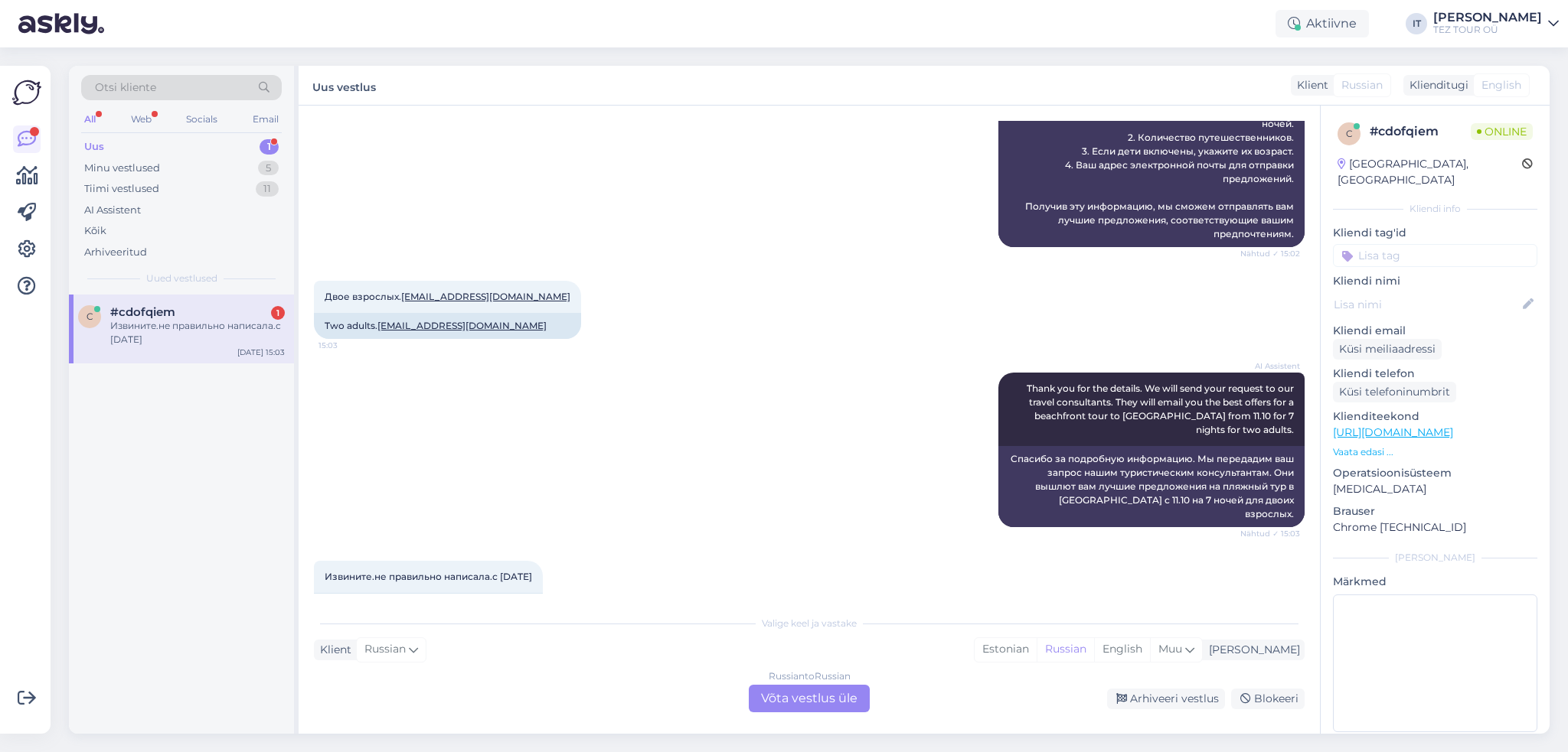
click at [800, 697] on div "Russian to Russian Võta vestlus üle" at bounding box center [809, 699] width 121 height 28
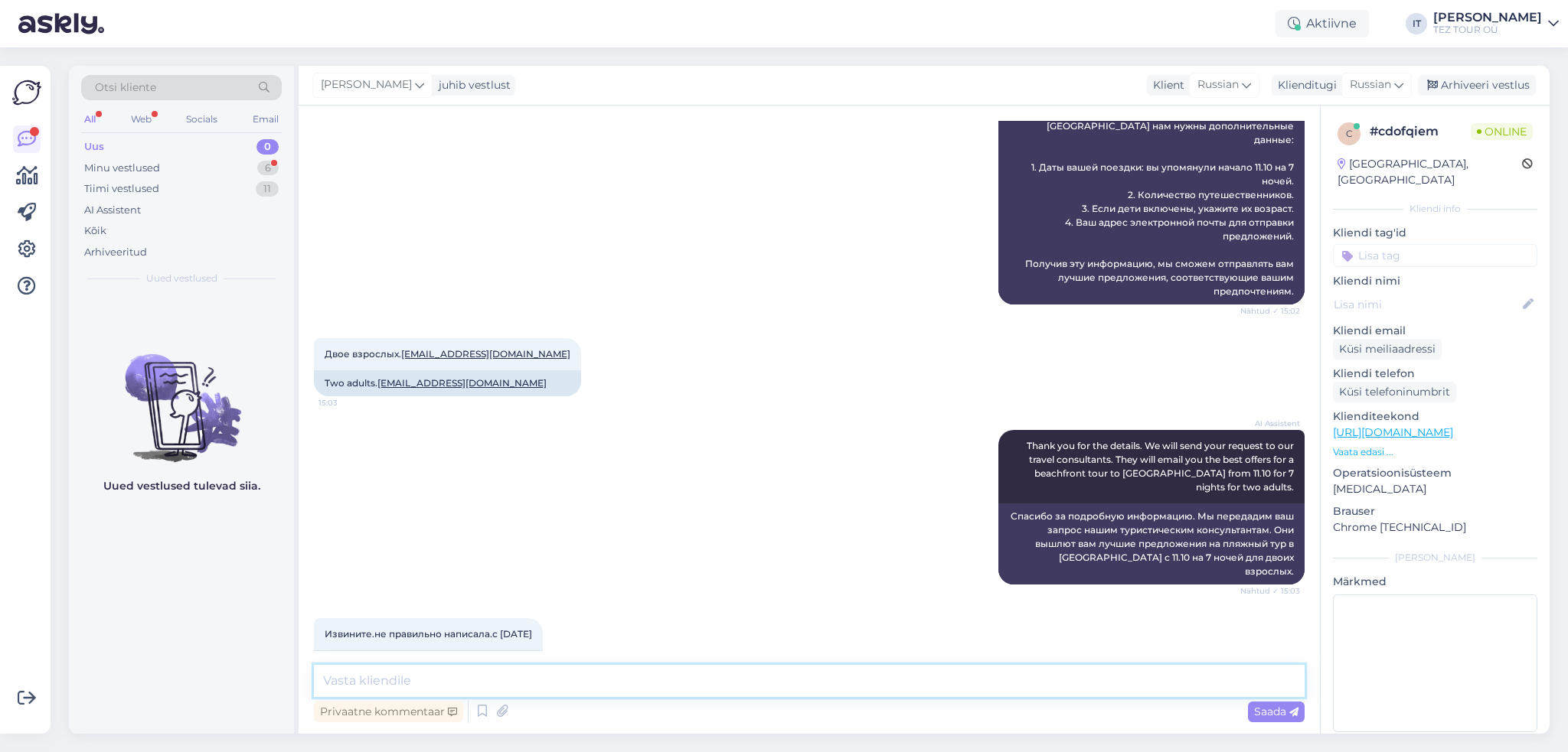
click at [569, 685] on textarea at bounding box center [810, 682] width 991 height 32
type textarea "d"
type textarea "Вылеты у нас по вторникам"
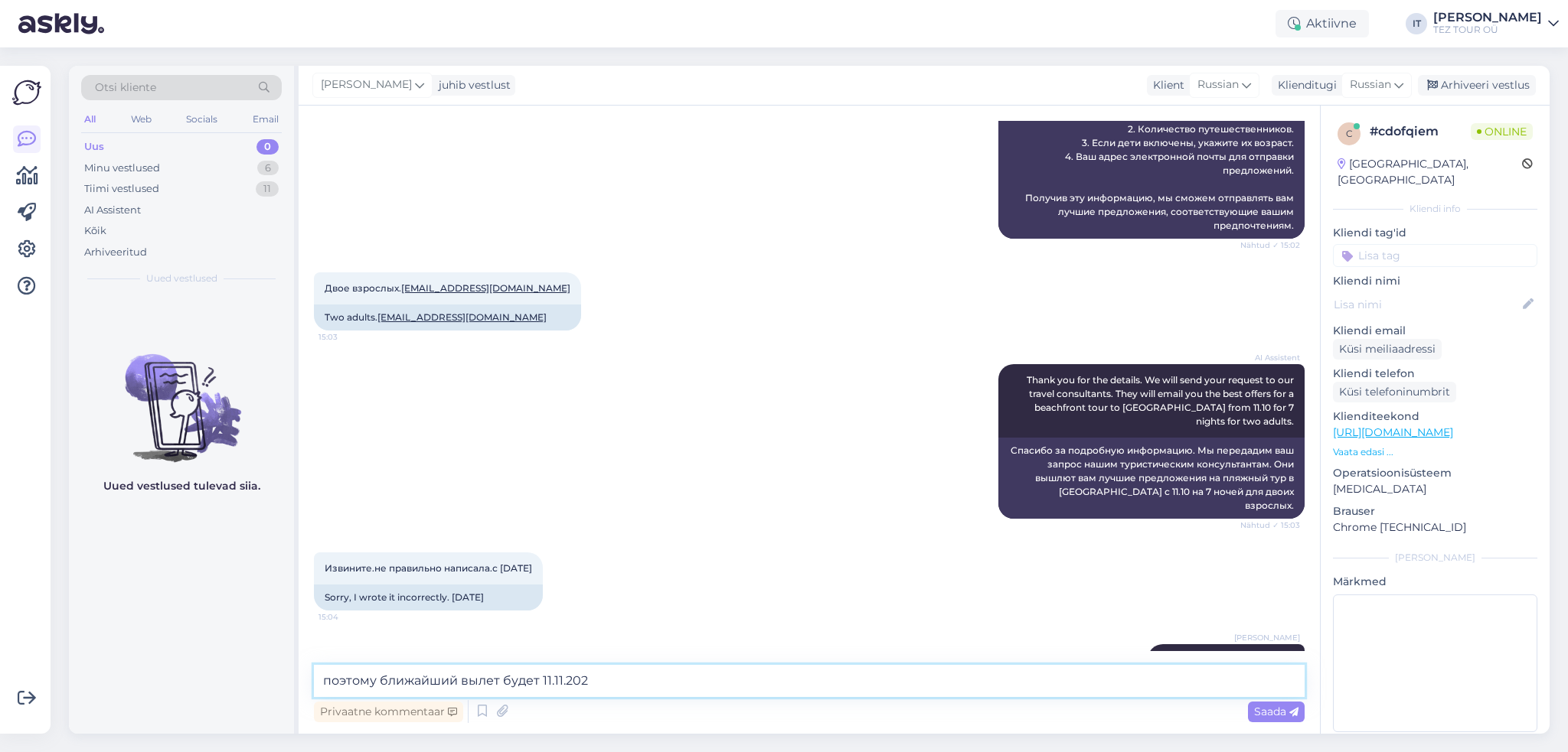
type textarea "поэтому ближайший вылет будет [DATE]"
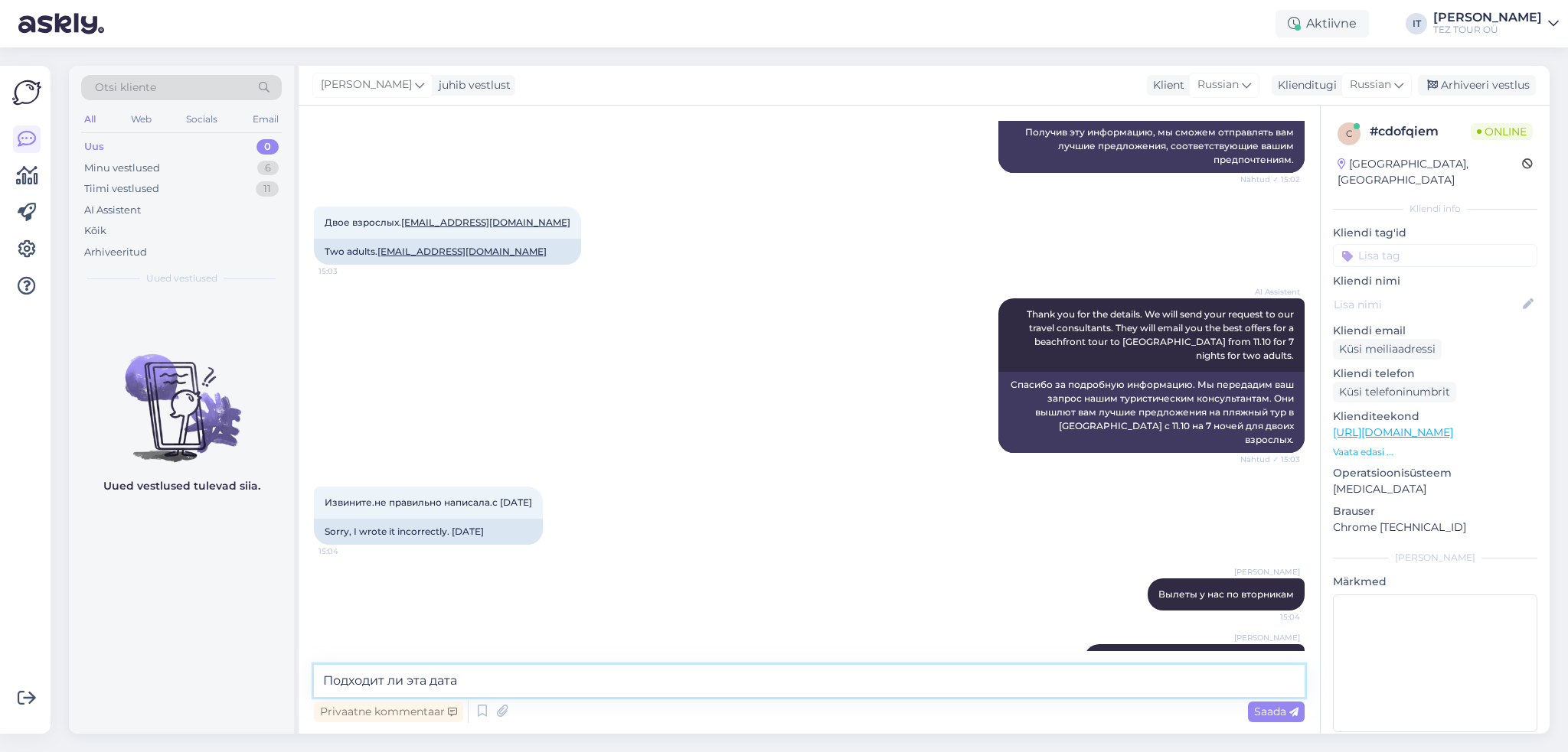
type textarea "Подходит ли эта дата?"
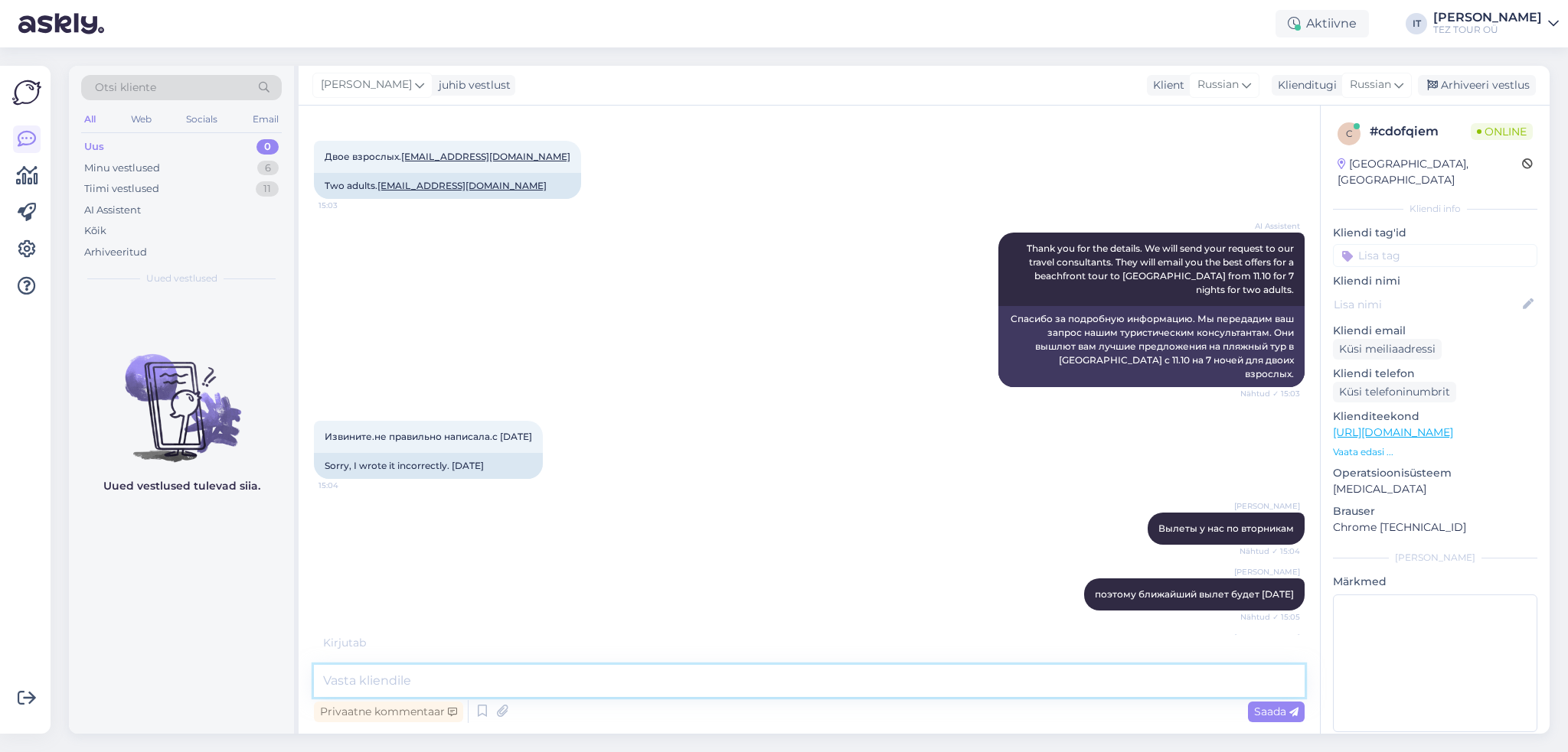
scroll to position [696, 0]
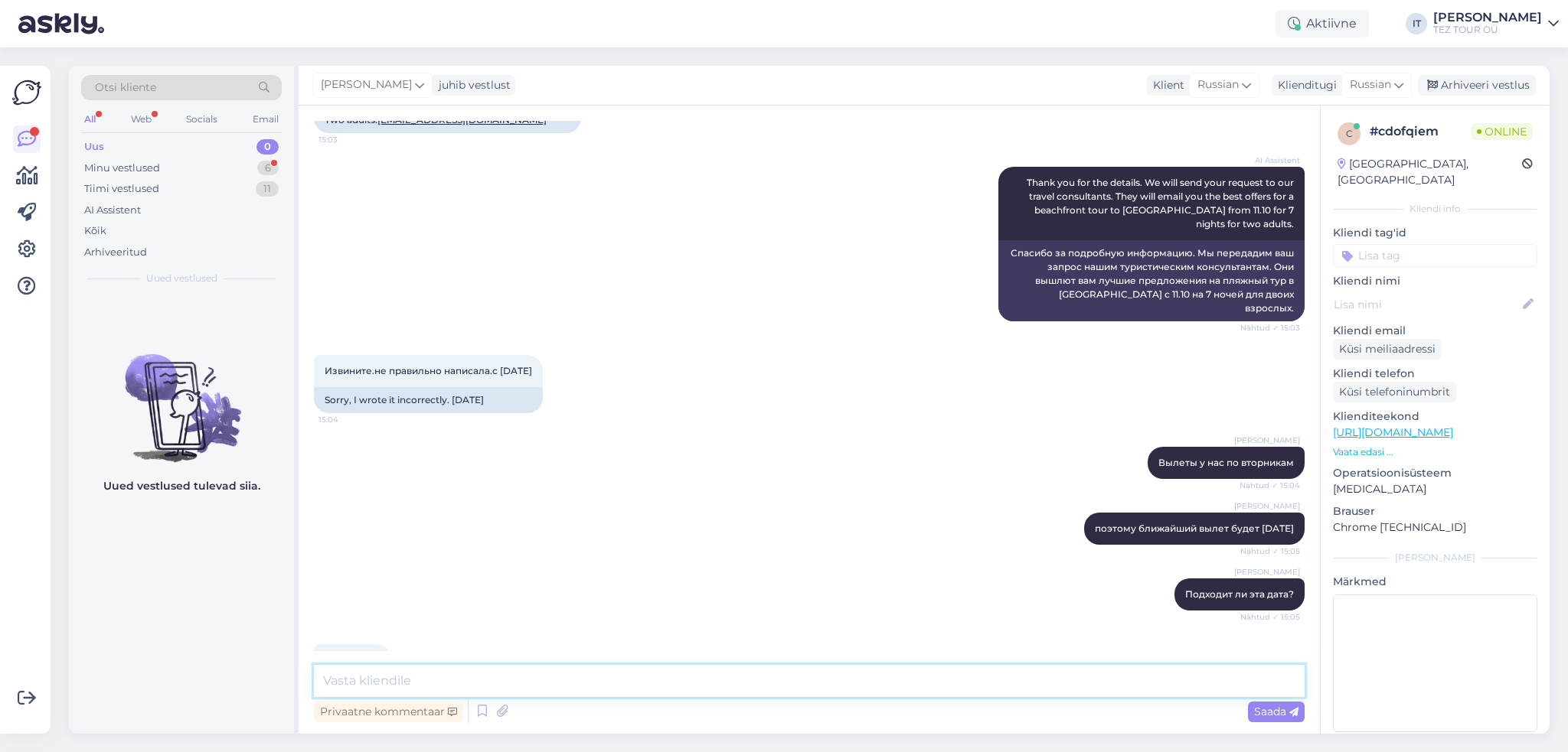
click at [527, 690] on textarea at bounding box center [810, 682] width 991 height 32
type textarea "Отправлю предложения в течение сегодняшнего дня"
